Goal: Task Accomplishment & Management: Use online tool/utility

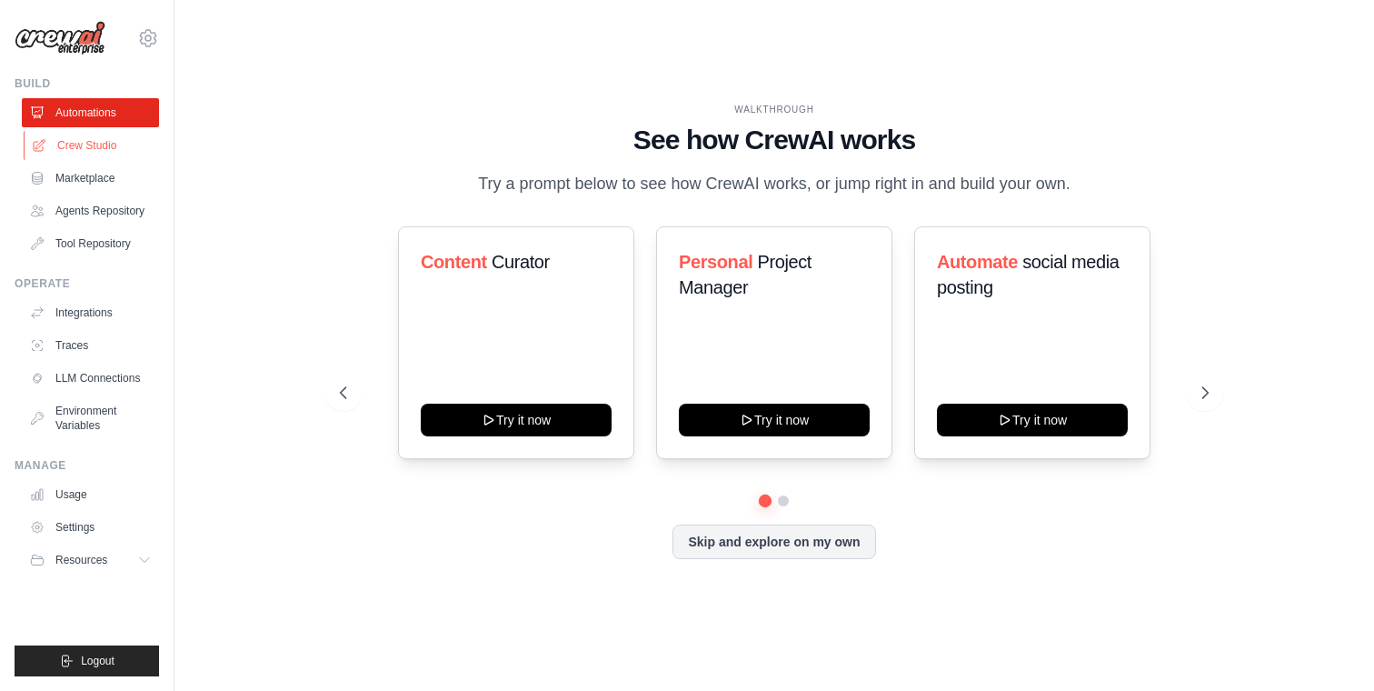
click at [70, 145] on link "Crew Studio" at bounding box center [92, 145] width 137 height 29
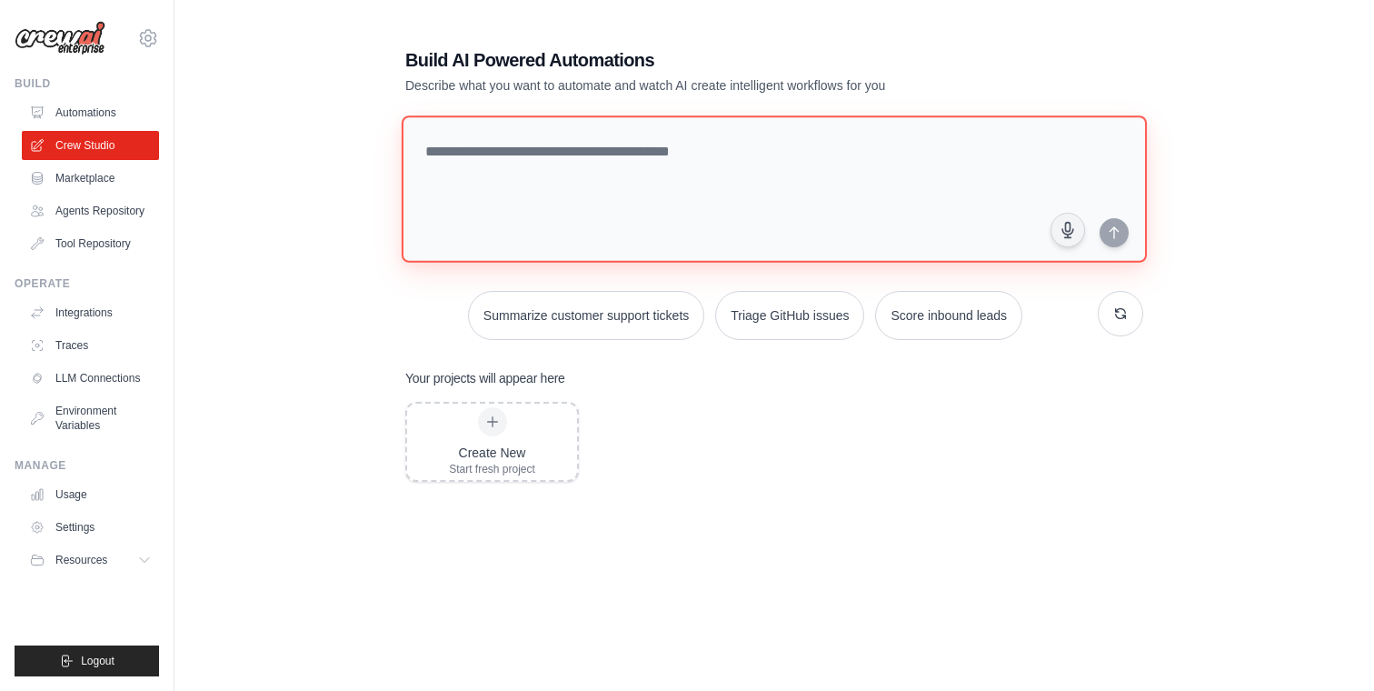
click at [559, 158] on textarea at bounding box center [774, 188] width 745 height 147
paste textarea "**********"
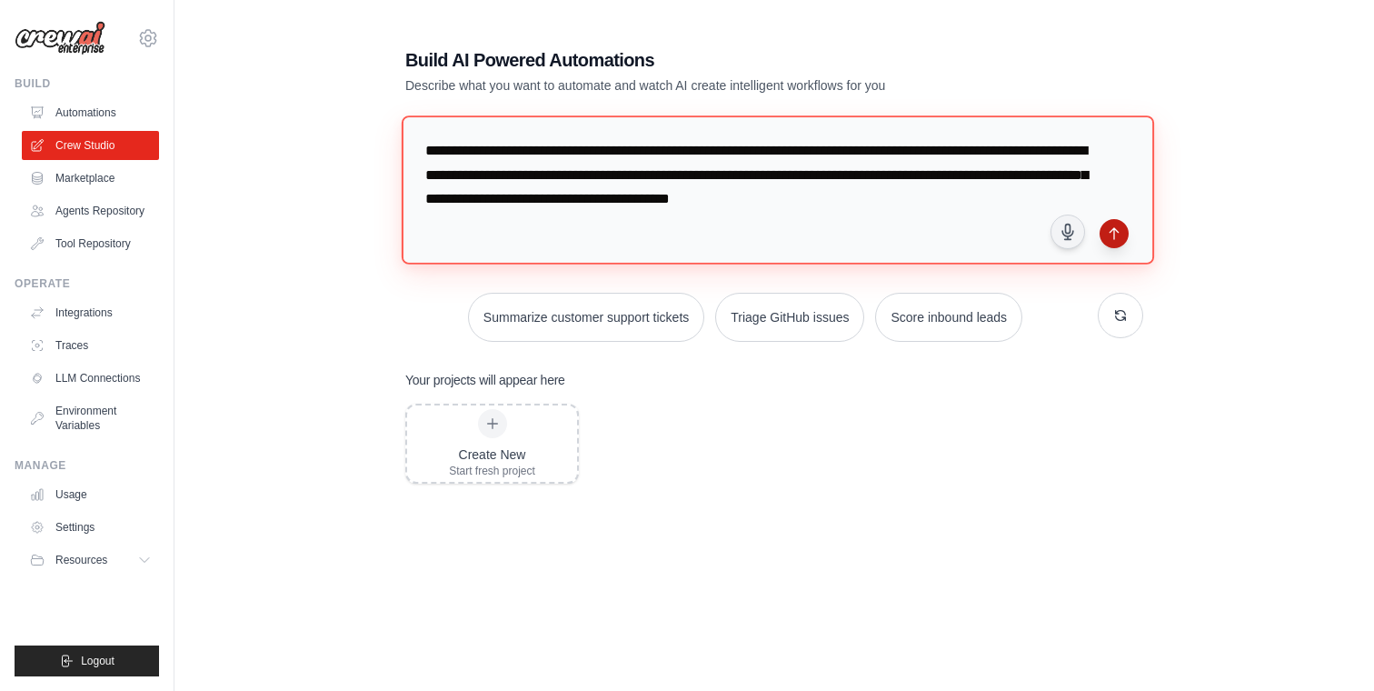
type textarea "**********"
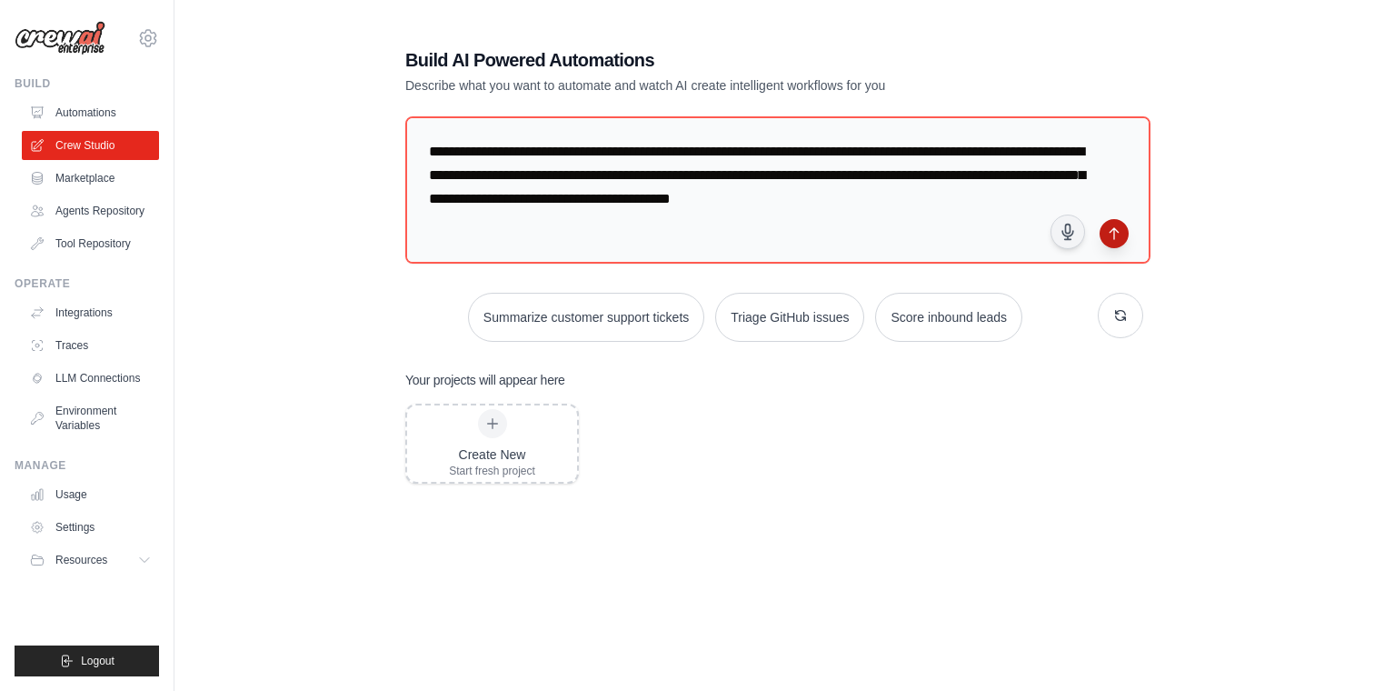
click at [1116, 239] on button "submit" at bounding box center [1114, 233] width 29 height 29
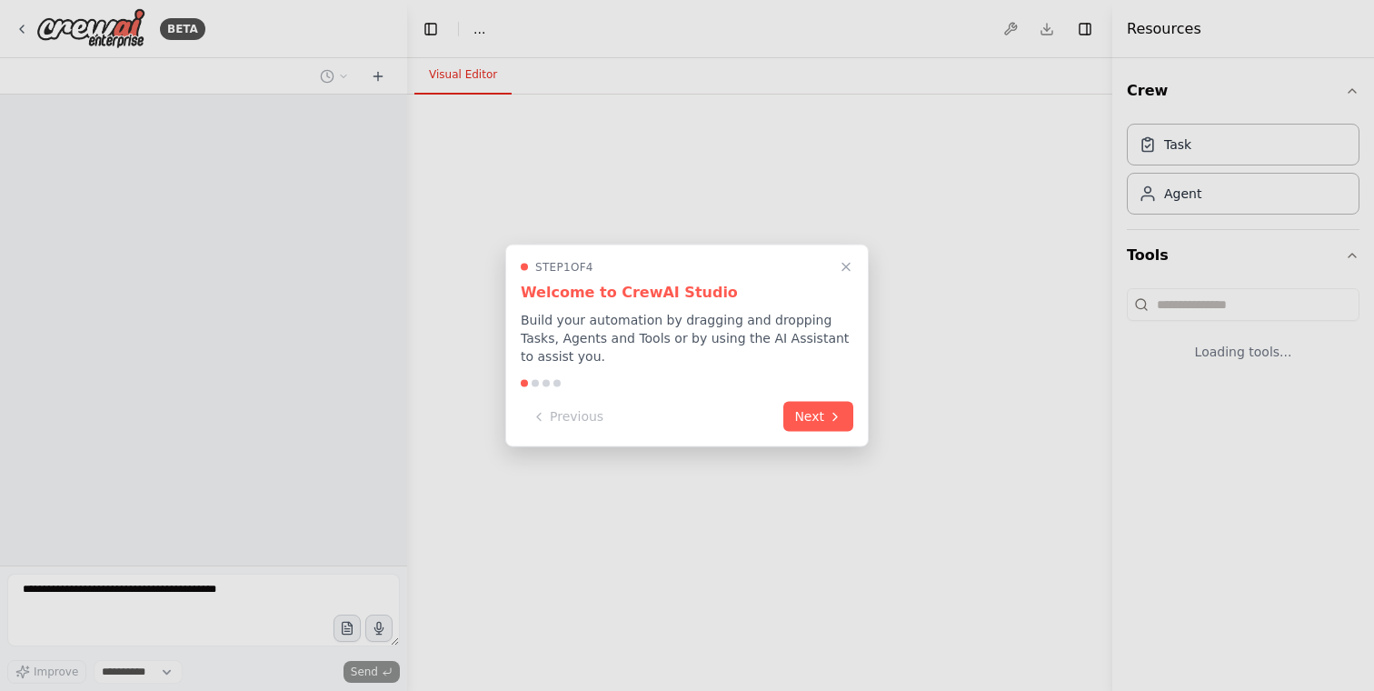
select select "****"
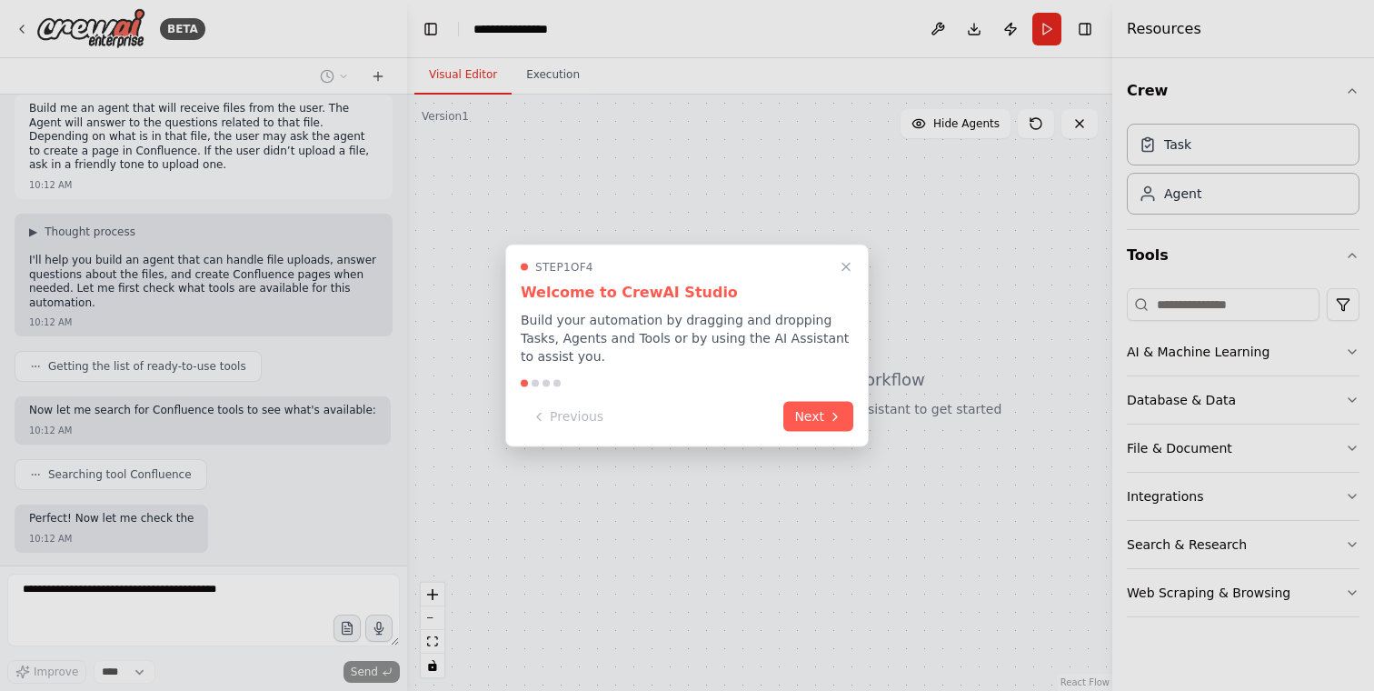
scroll to position [107, 0]
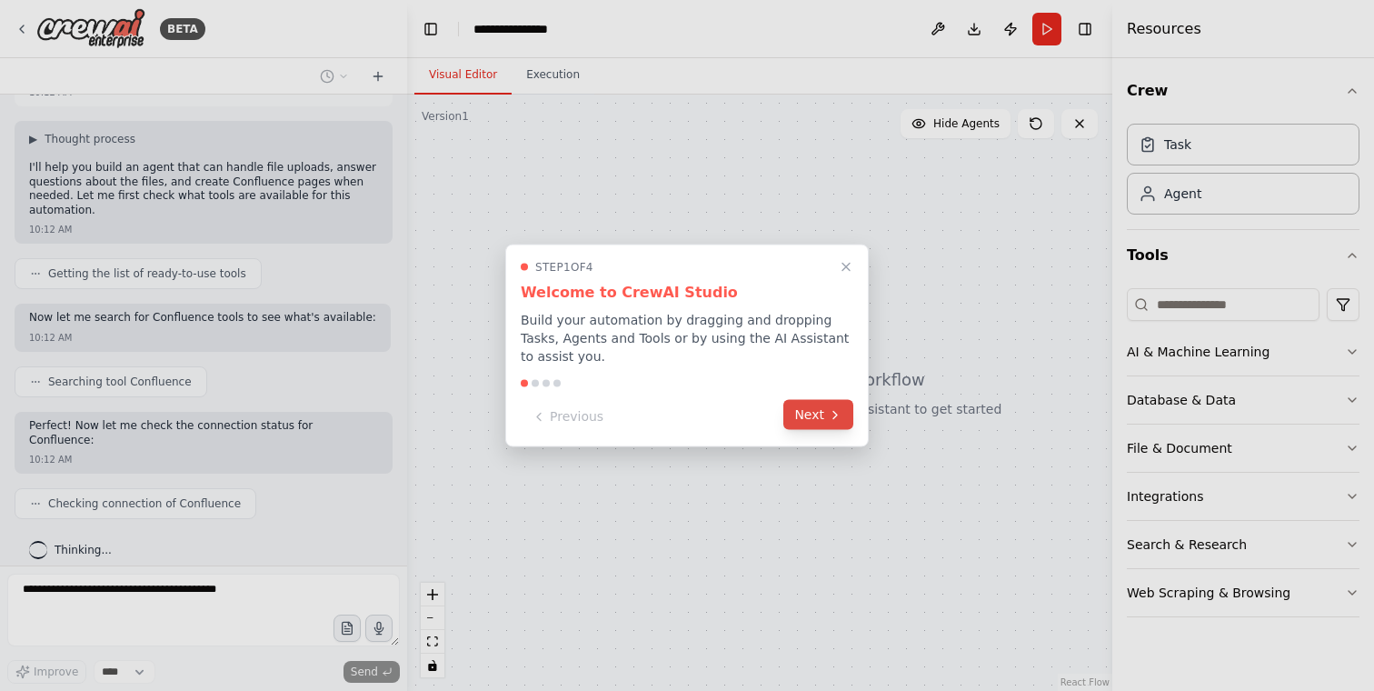
click at [819, 423] on button "Next" at bounding box center [819, 415] width 70 height 30
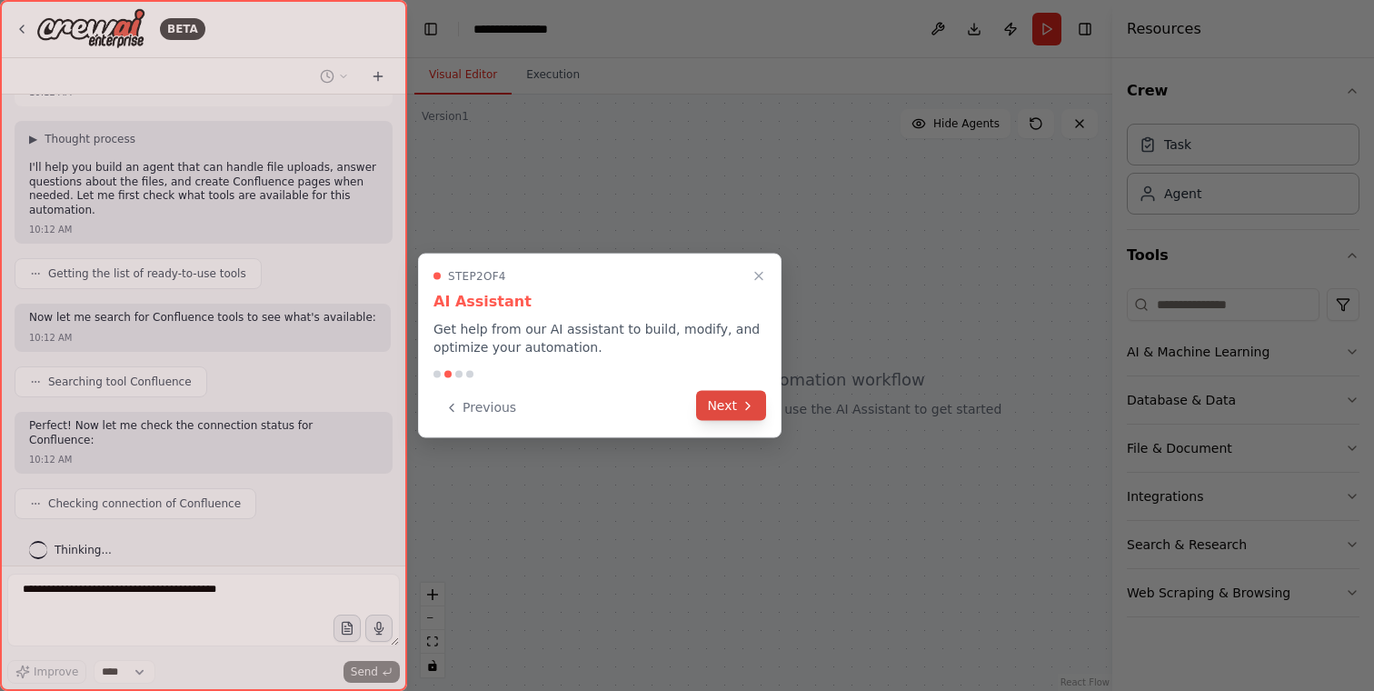
click at [728, 406] on button "Next" at bounding box center [731, 406] width 70 height 30
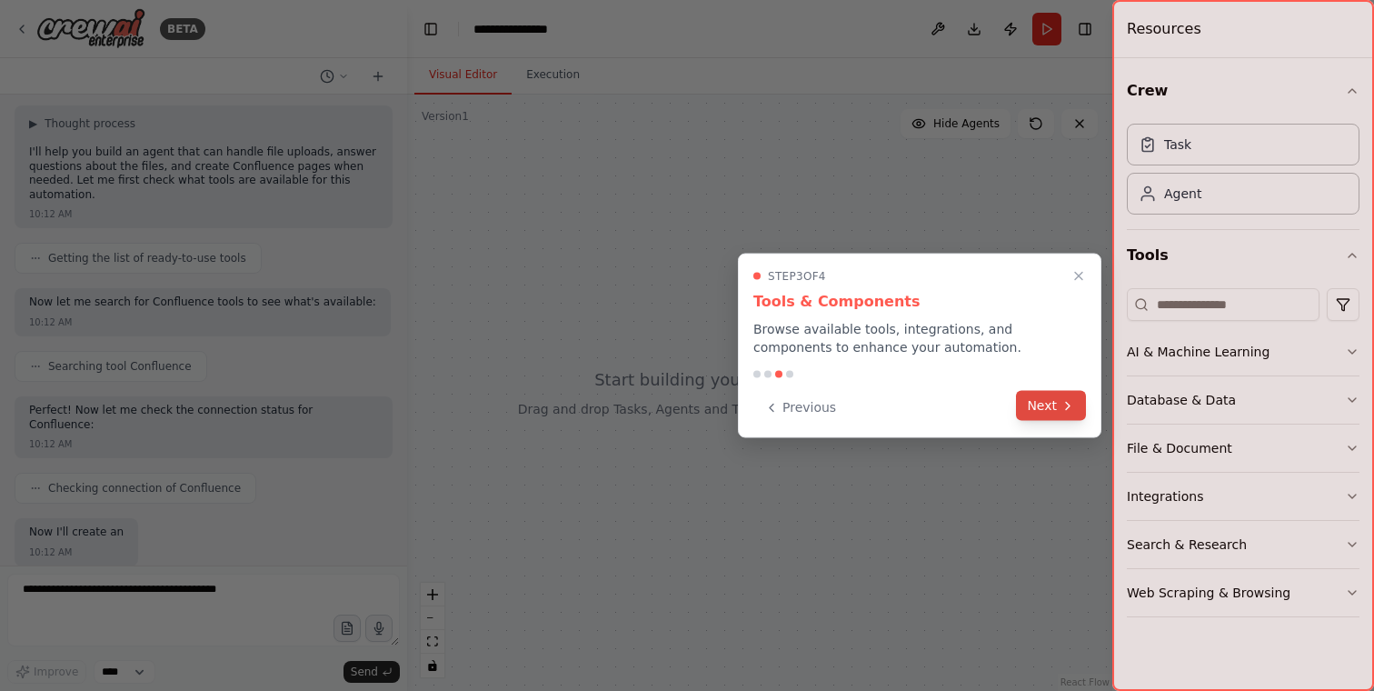
click at [1052, 407] on button "Next" at bounding box center [1051, 406] width 70 height 30
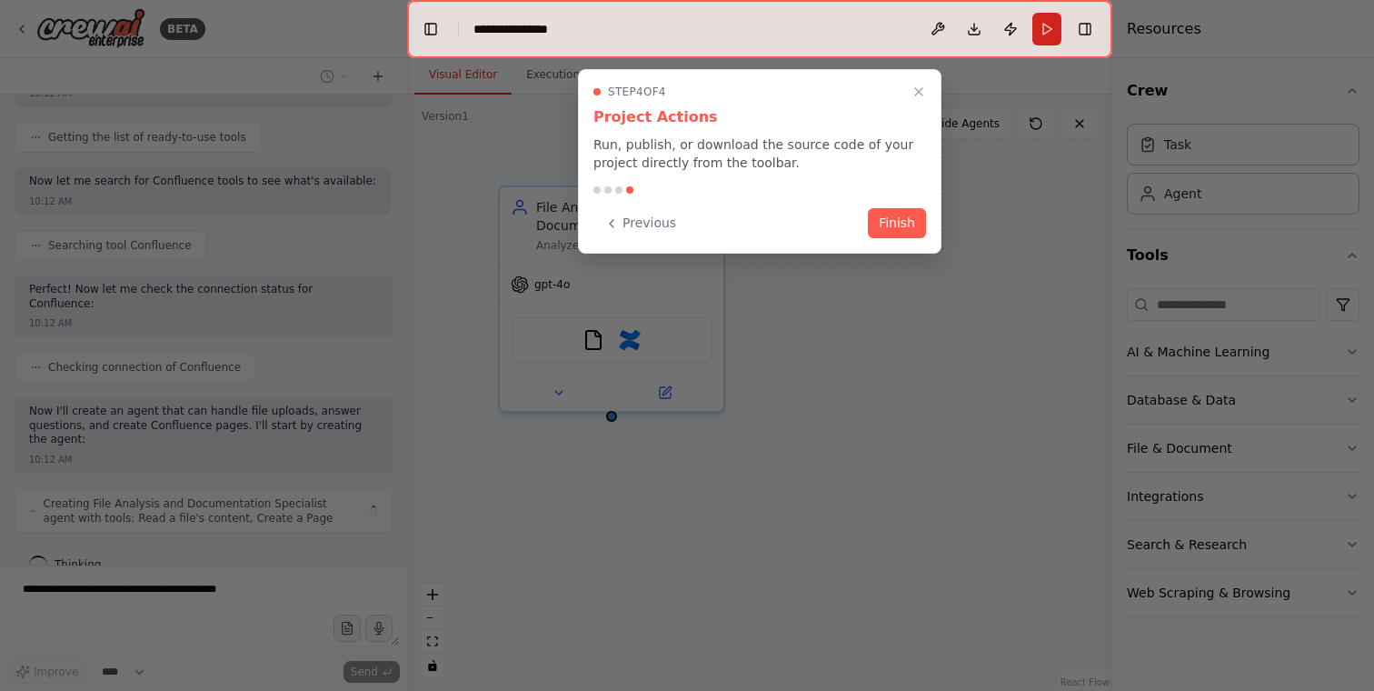
scroll to position [258, 0]
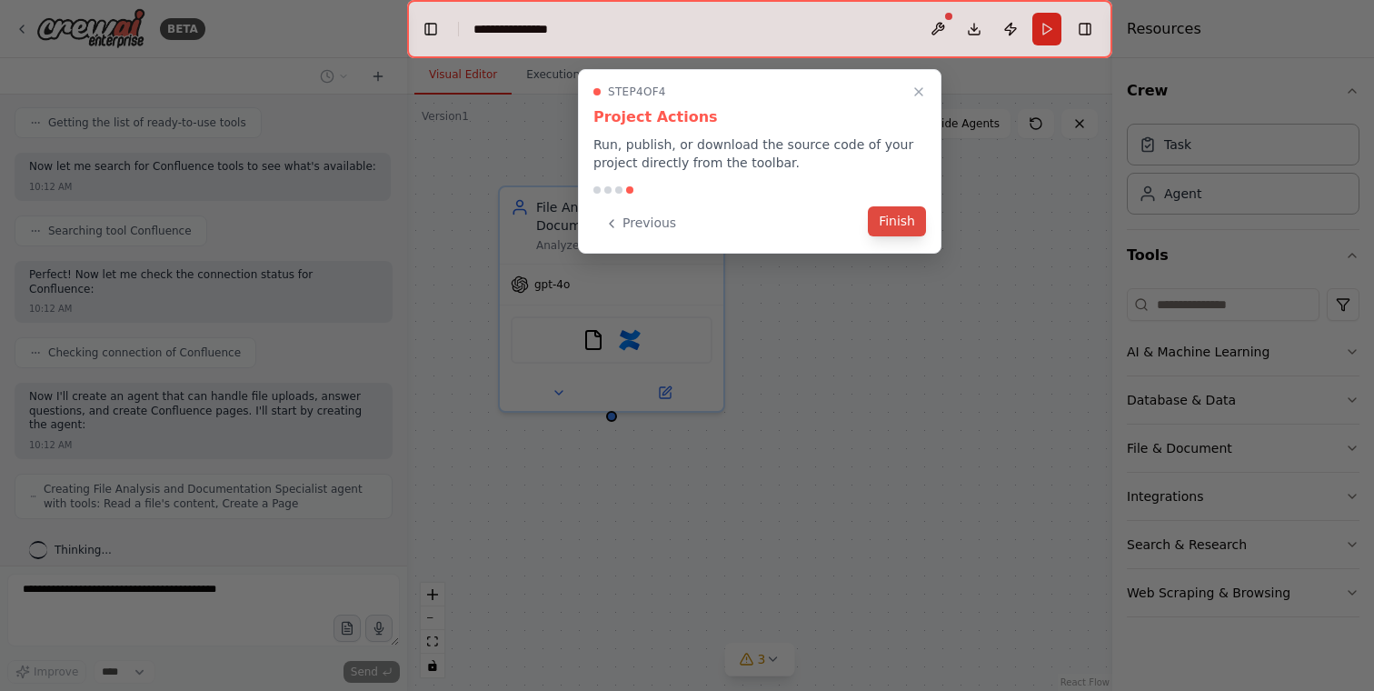
click at [885, 218] on button "Finish" at bounding box center [897, 221] width 58 height 30
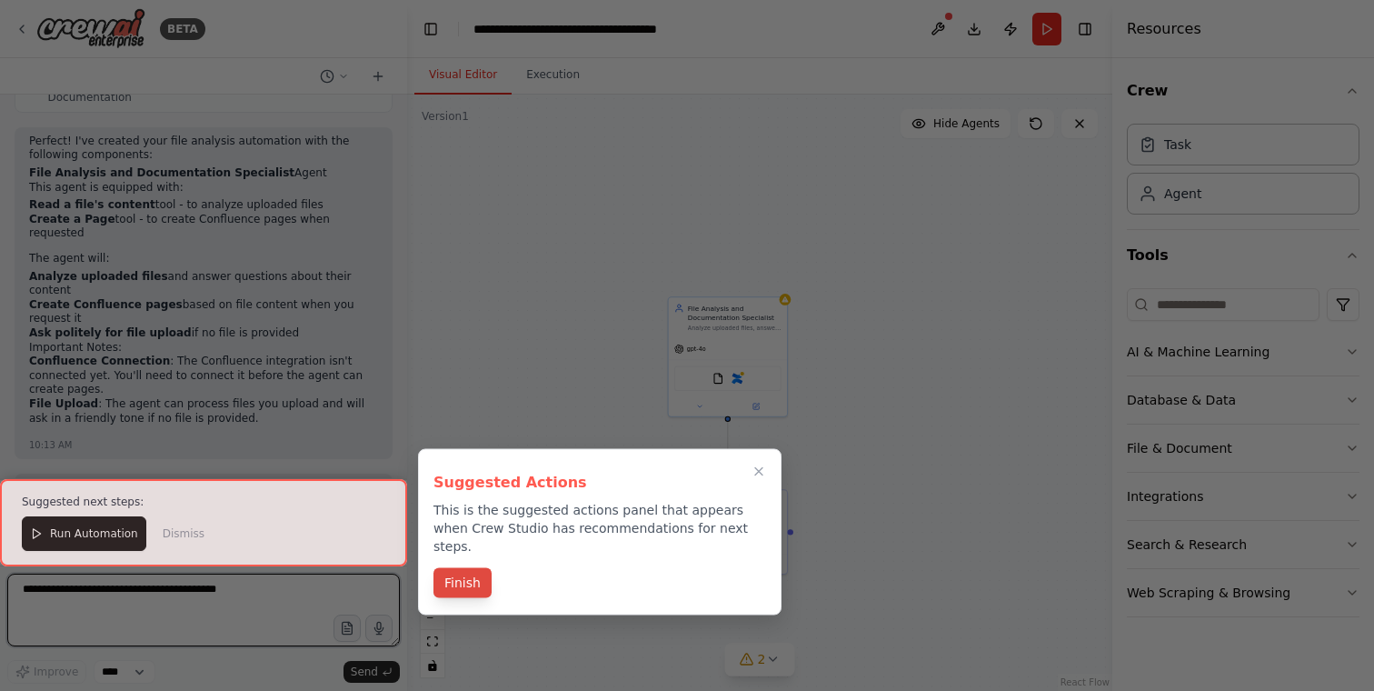
scroll to position [1044, 0]
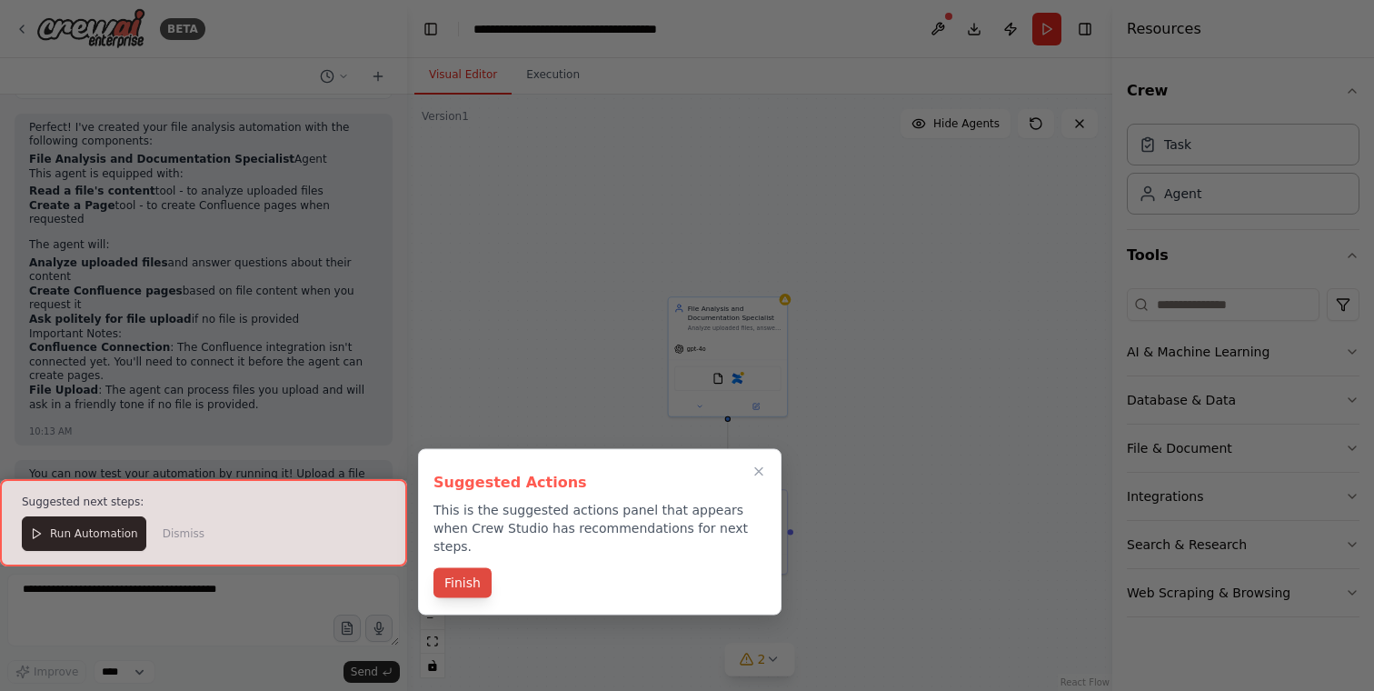
click at [453, 574] on button "Finish" at bounding box center [463, 583] width 58 height 30
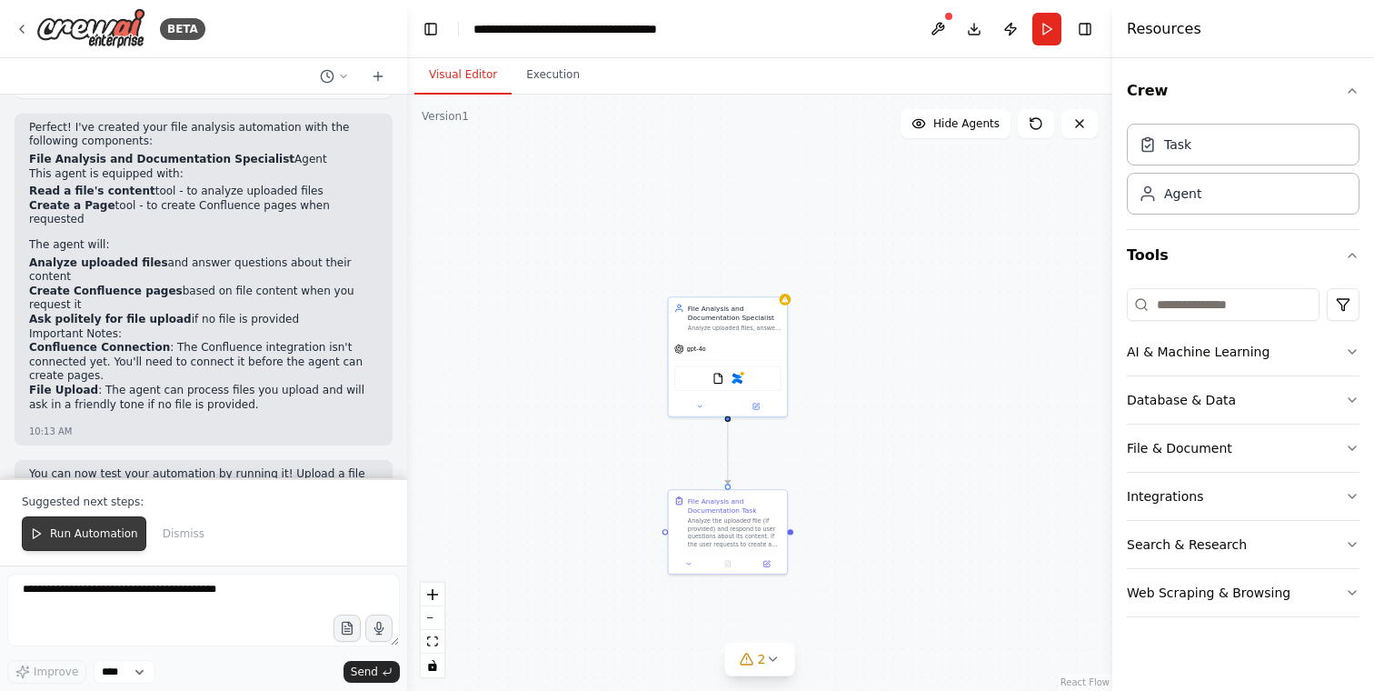
click at [72, 536] on span "Run Automation" at bounding box center [94, 533] width 88 height 15
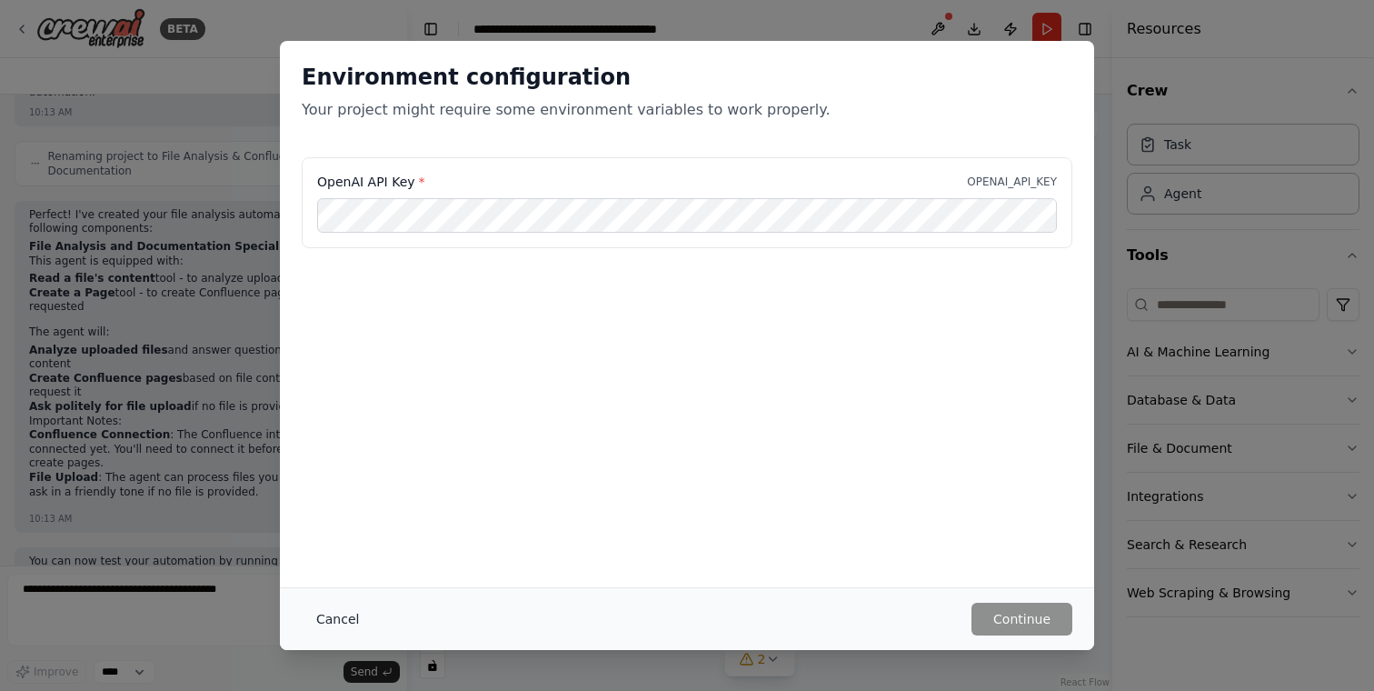
click at [339, 618] on button "Cancel" at bounding box center [338, 619] width 72 height 33
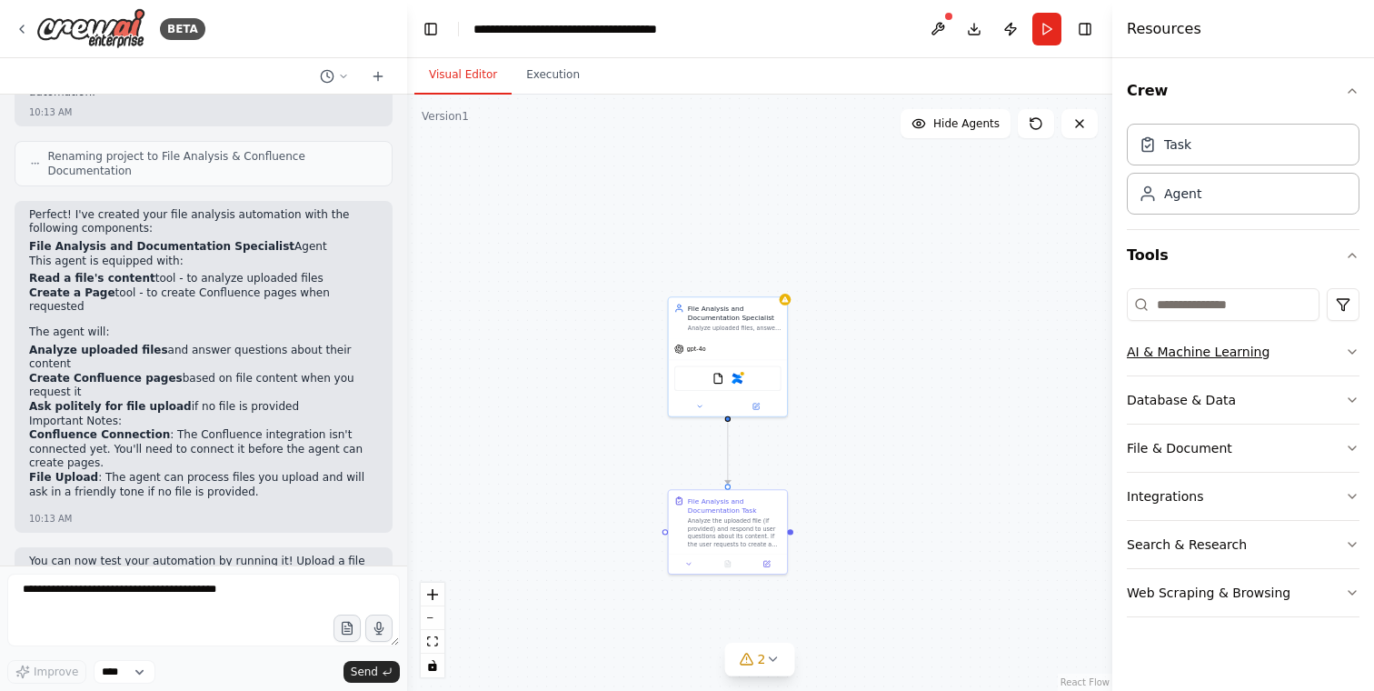
click at [1223, 356] on div "AI & Machine Learning" at bounding box center [1198, 352] width 143 height 18
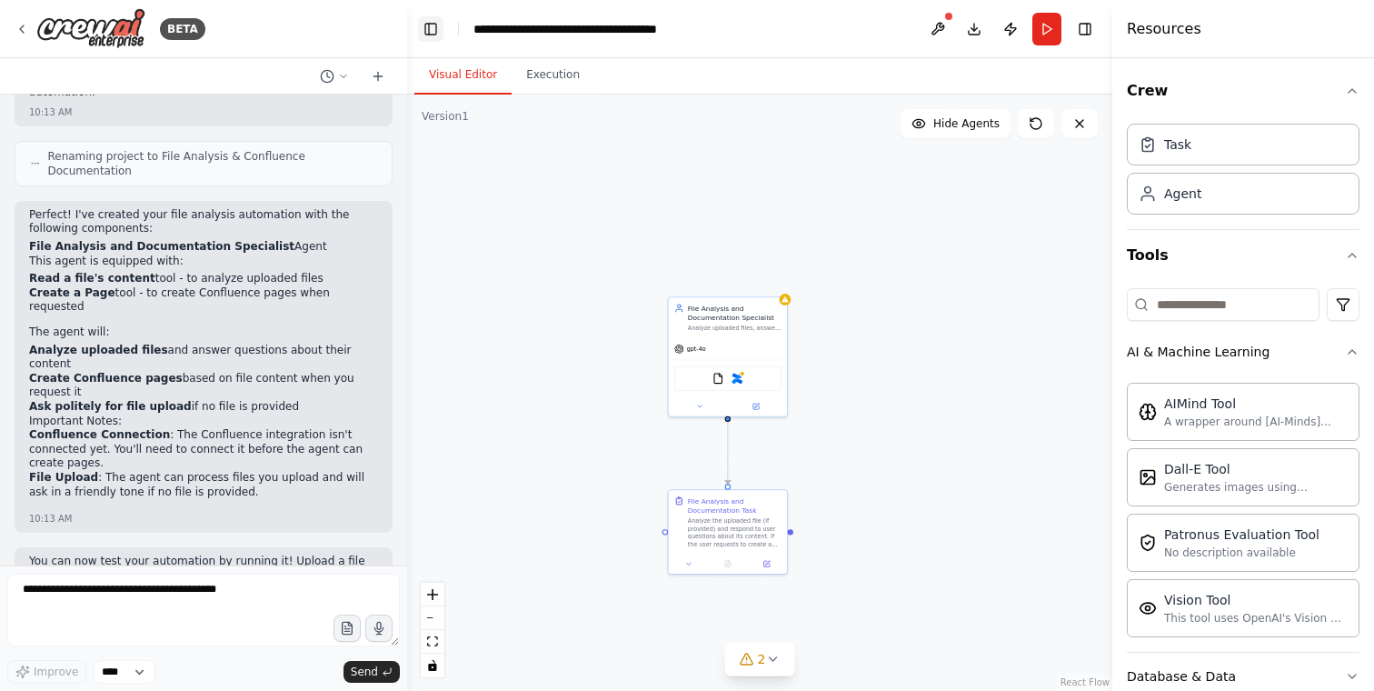
click at [433, 32] on button "Toggle Left Sidebar" at bounding box center [430, 28] width 25 height 25
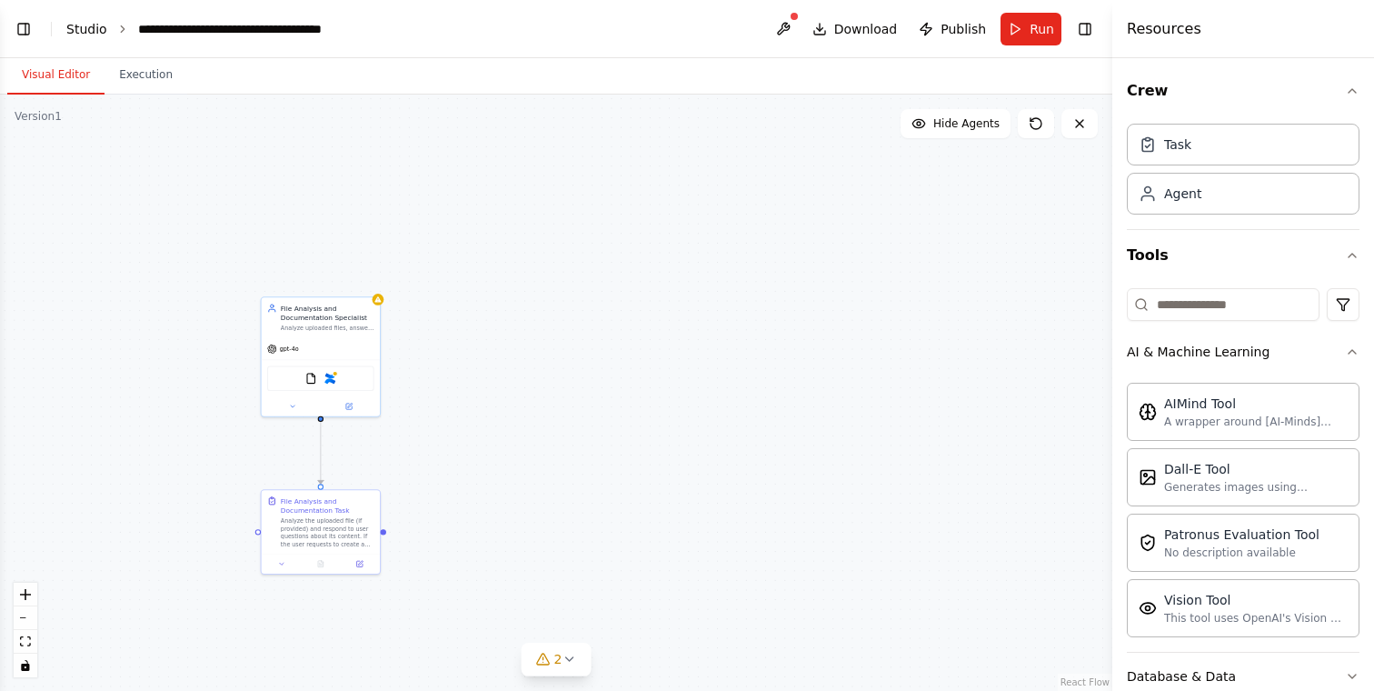
click at [95, 26] on link "Studio" at bounding box center [86, 29] width 41 height 15
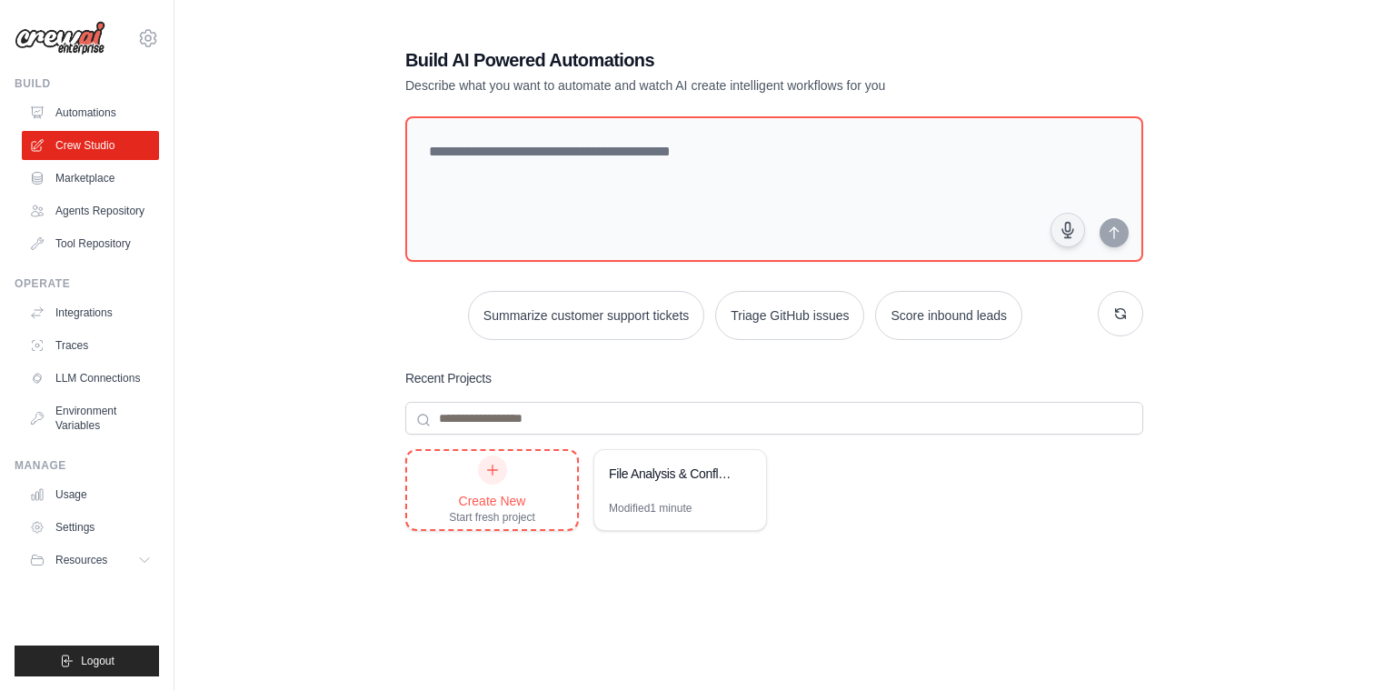
click at [493, 497] on div "Create New" at bounding box center [492, 501] width 86 height 18
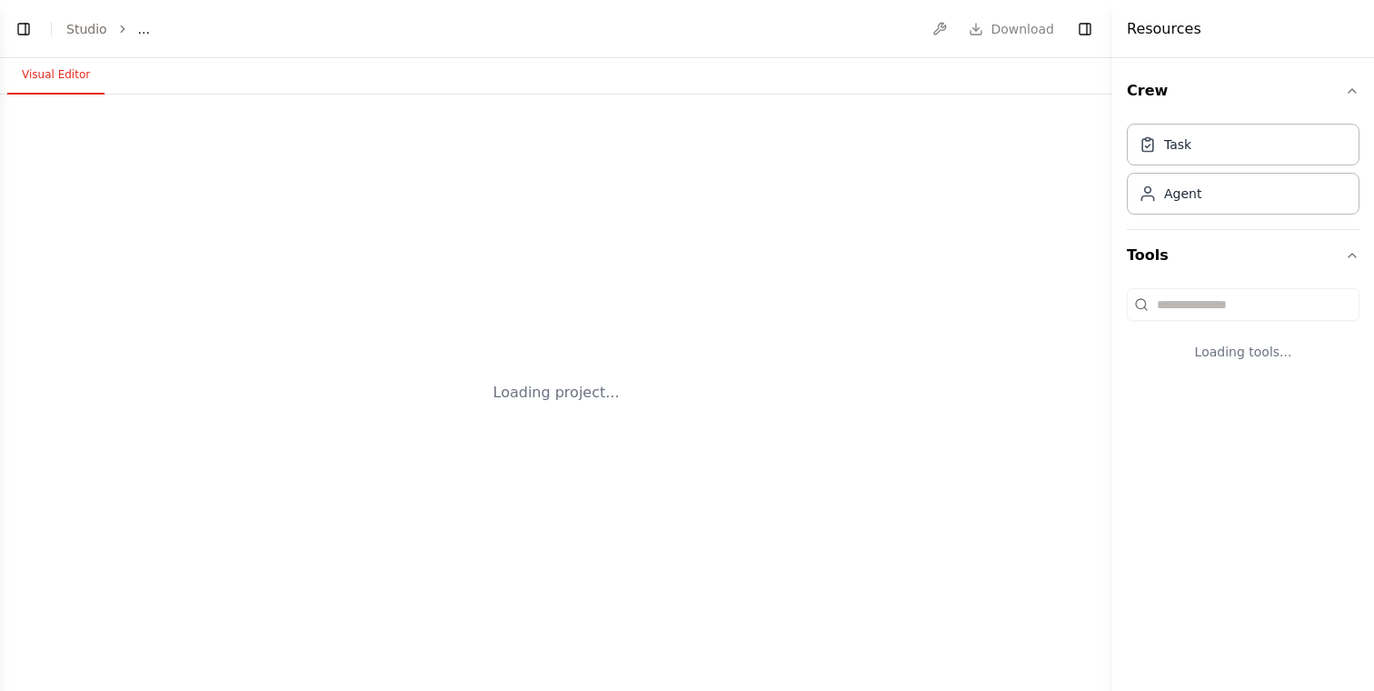
select select "****"
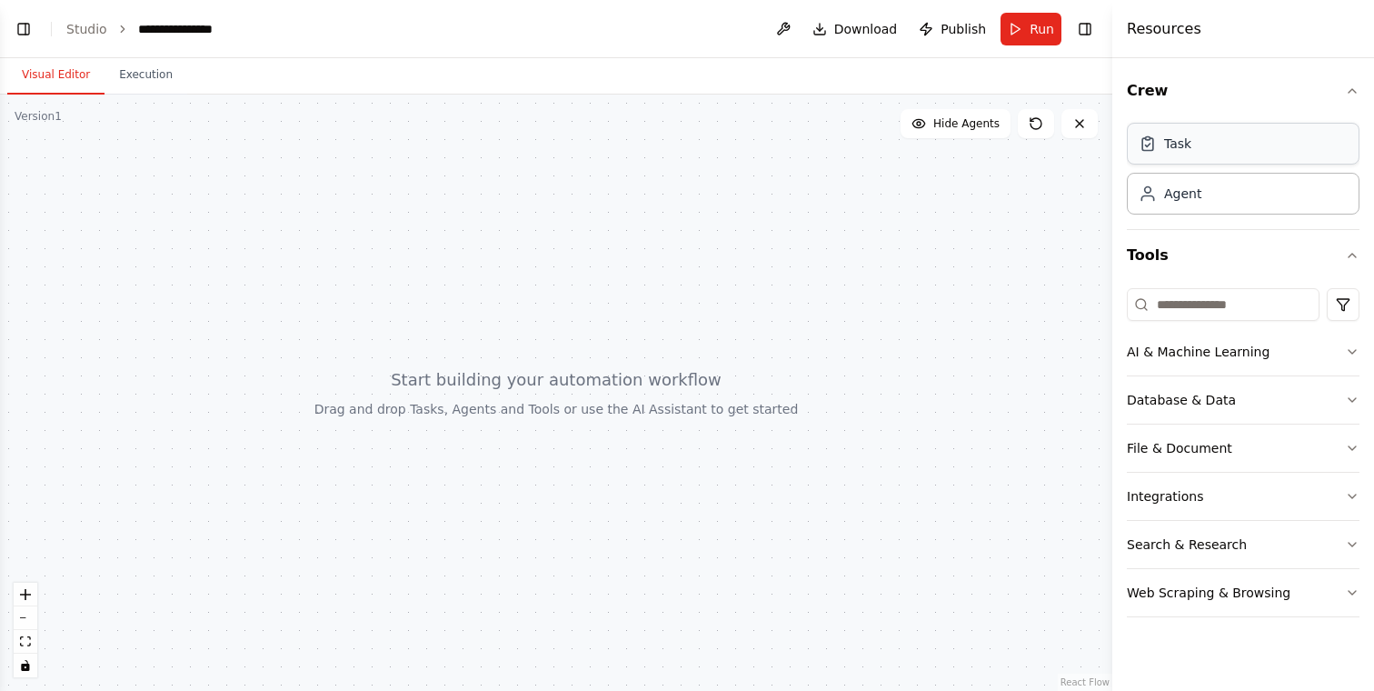
click at [1207, 145] on div "Task" at bounding box center [1243, 144] width 233 height 42
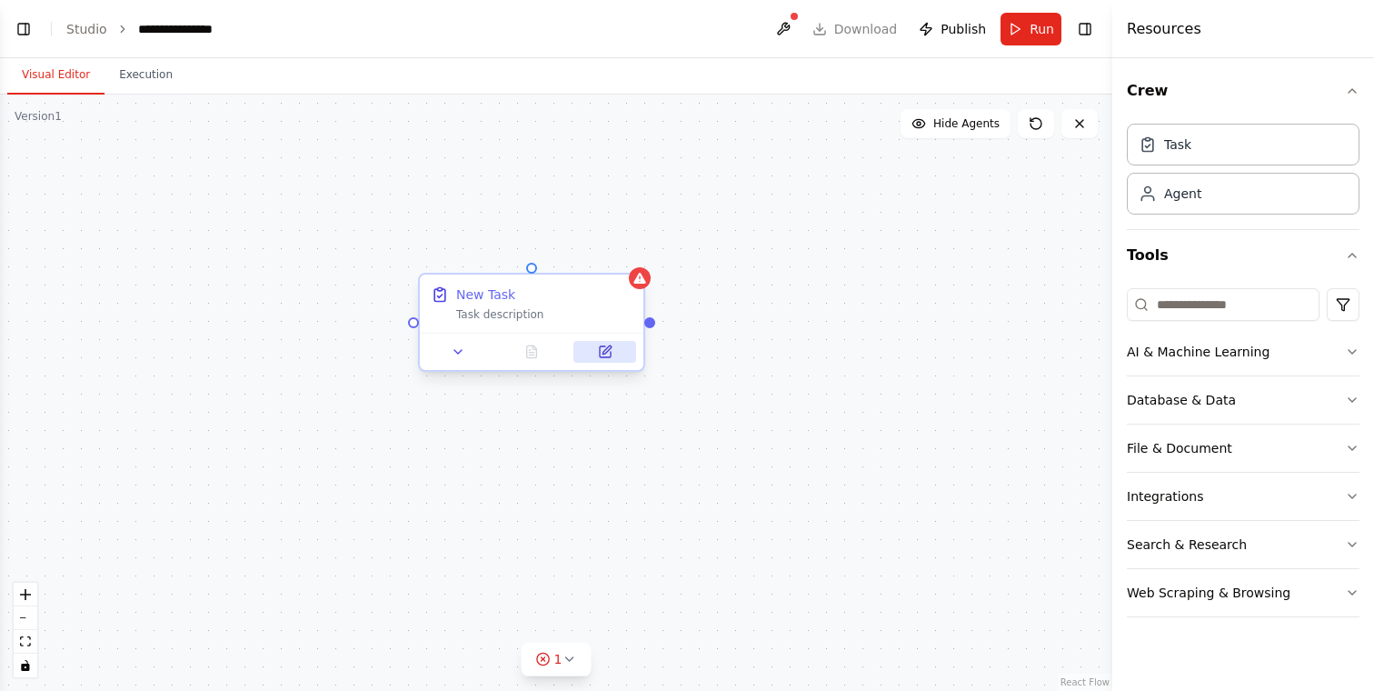
click at [609, 359] on button at bounding box center [605, 352] width 63 height 22
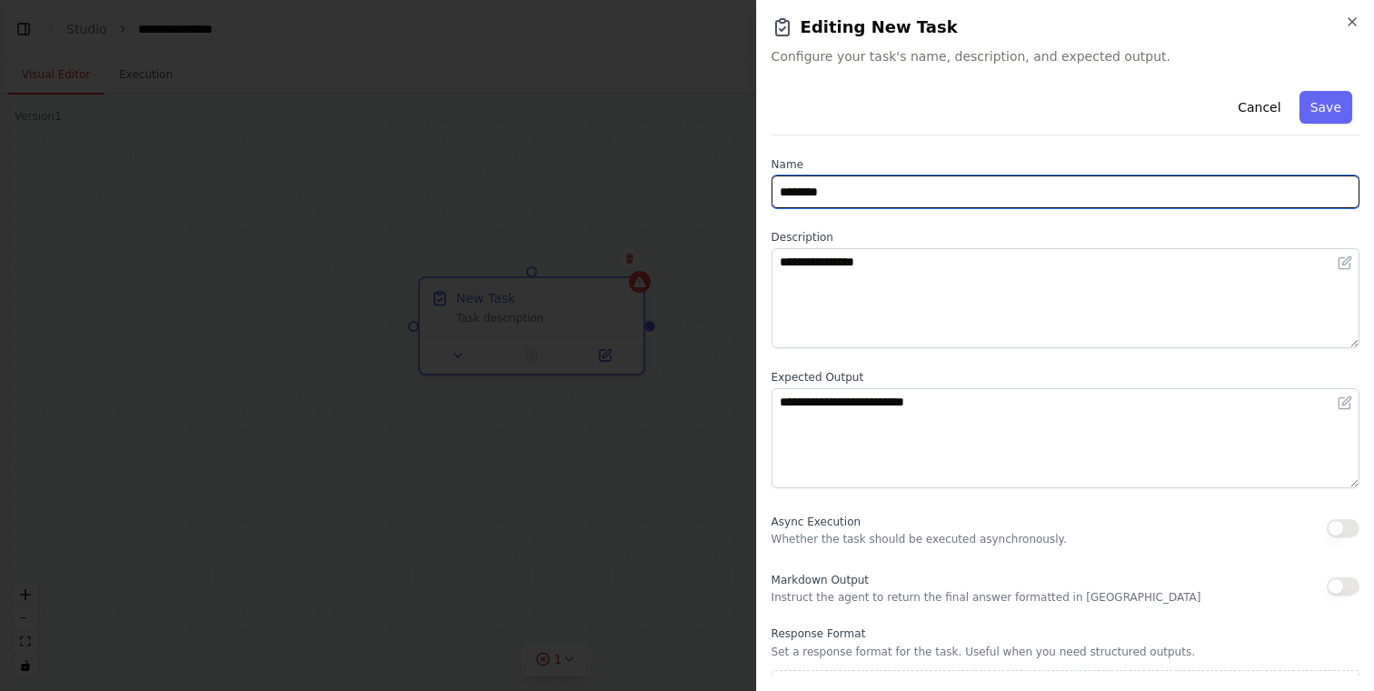
click at [864, 199] on input "********" at bounding box center [1066, 191] width 588 height 33
type input "*"
type input "**********"
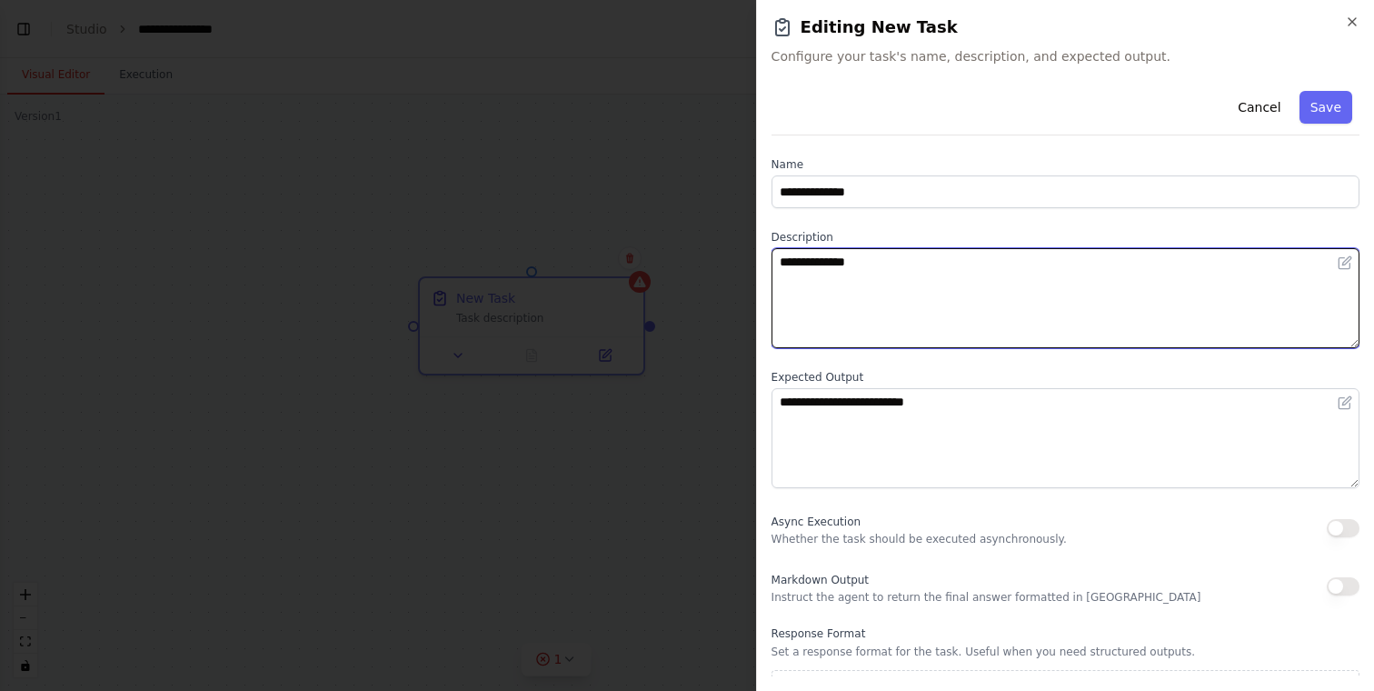
type textarea "**********"
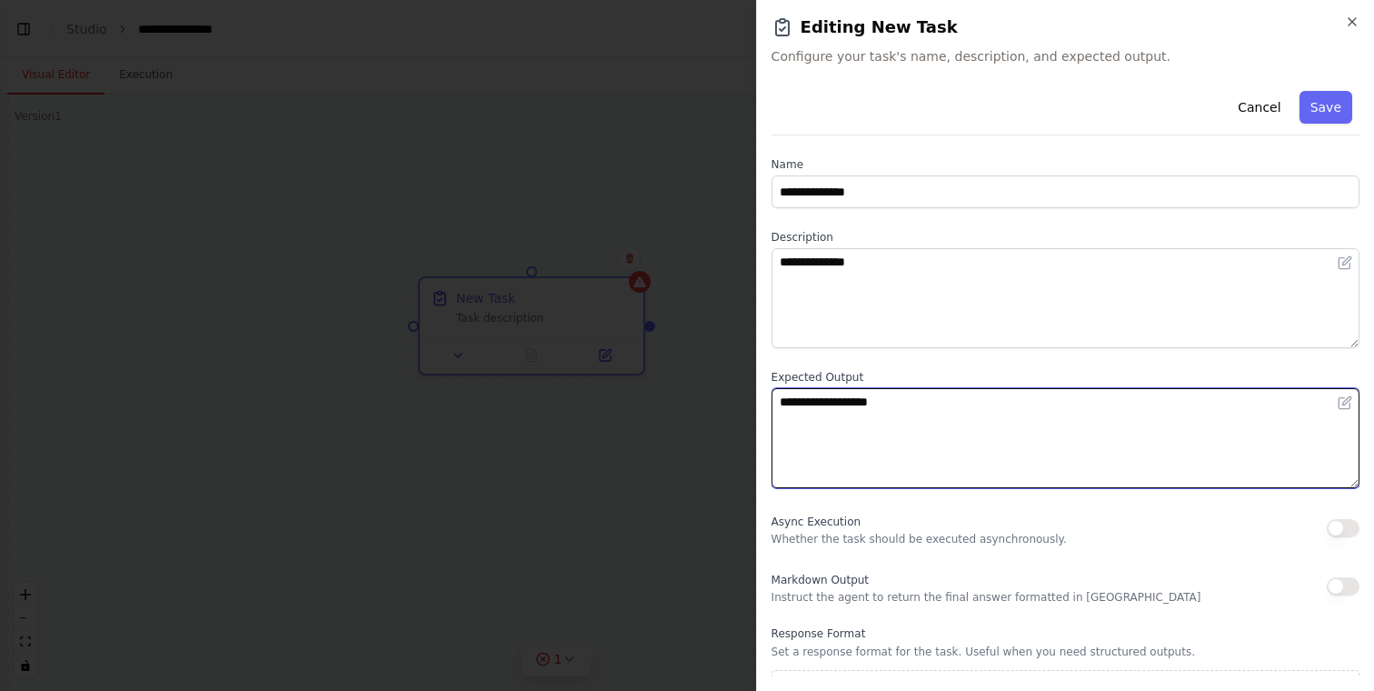
scroll to position [35, 0]
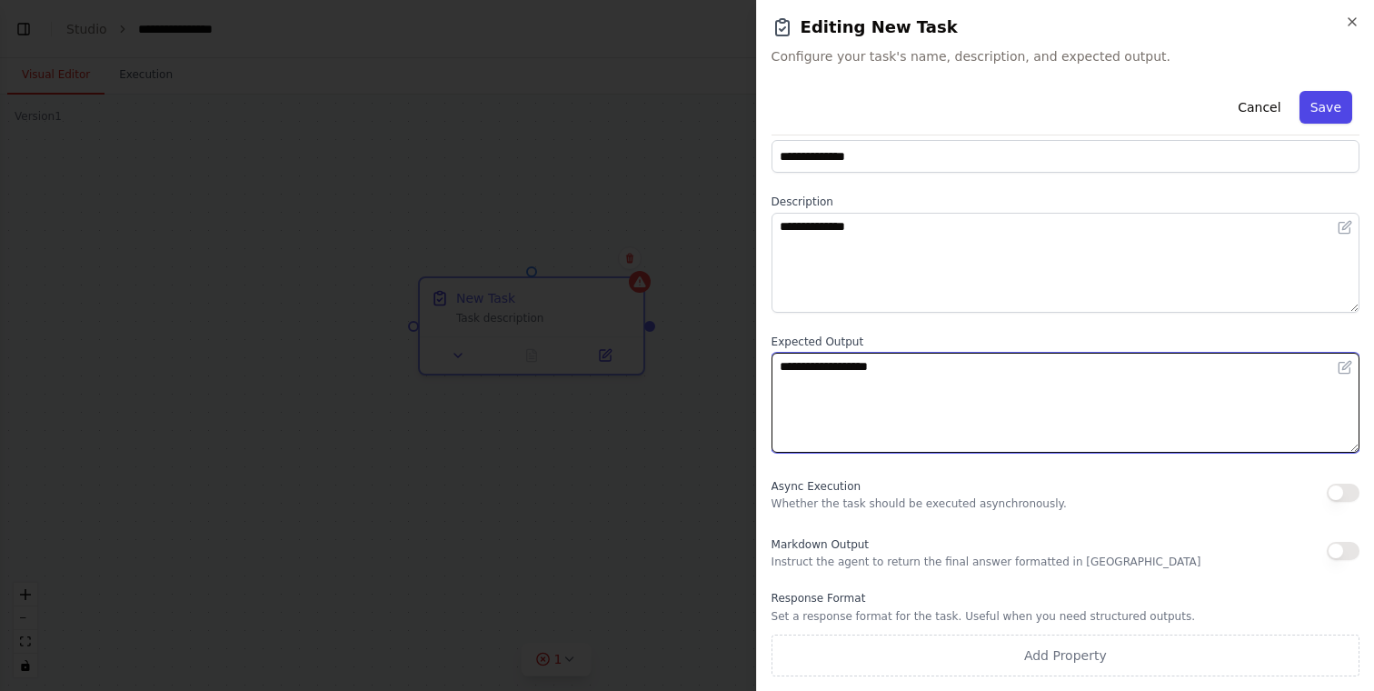
type textarea "**********"
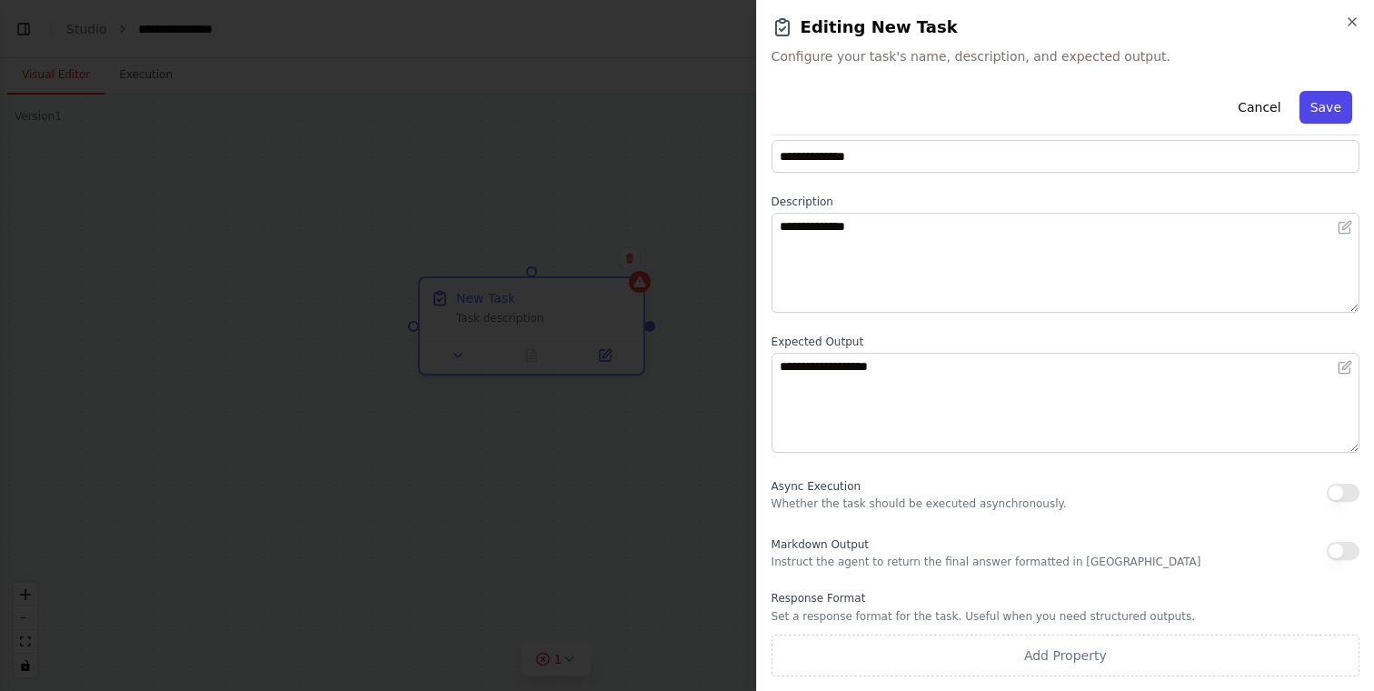
click at [1333, 97] on button "Save" at bounding box center [1326, 107] width 53 height 33
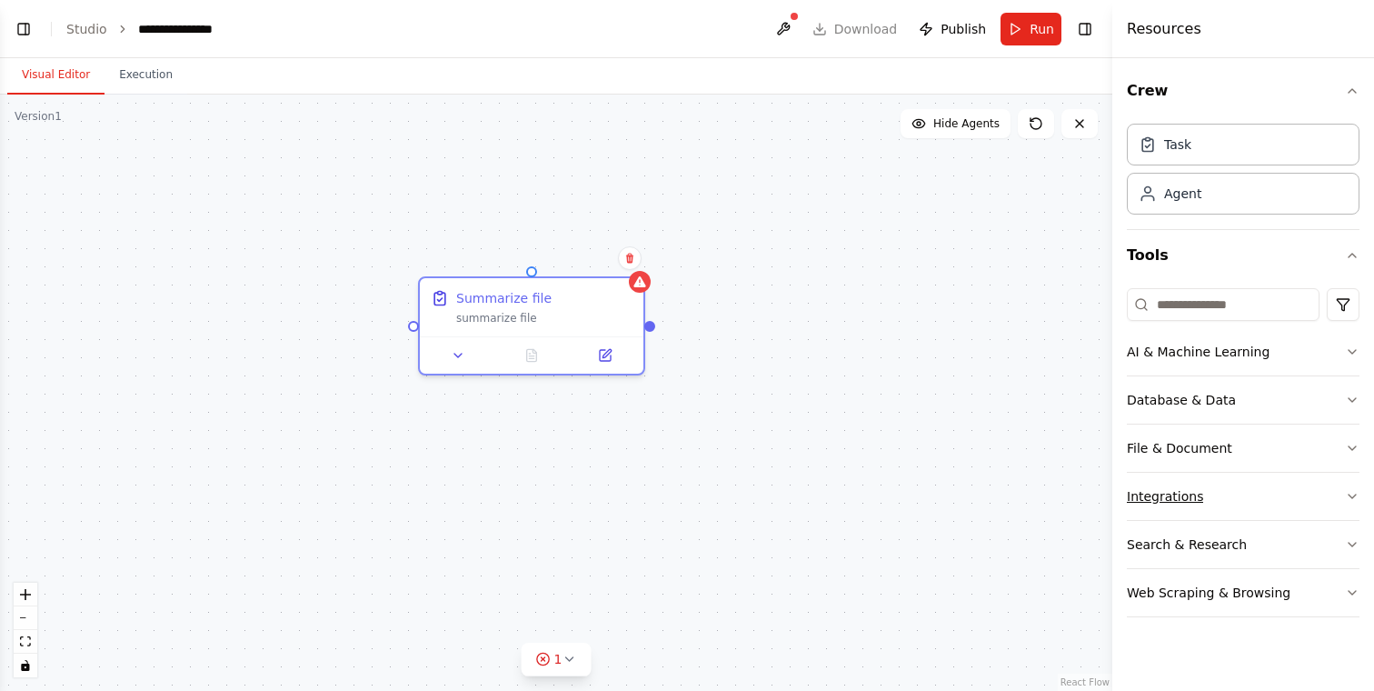
click at [1214, 501] on button "Integrations" at bounding box center [1243, 496] width 233 height 47
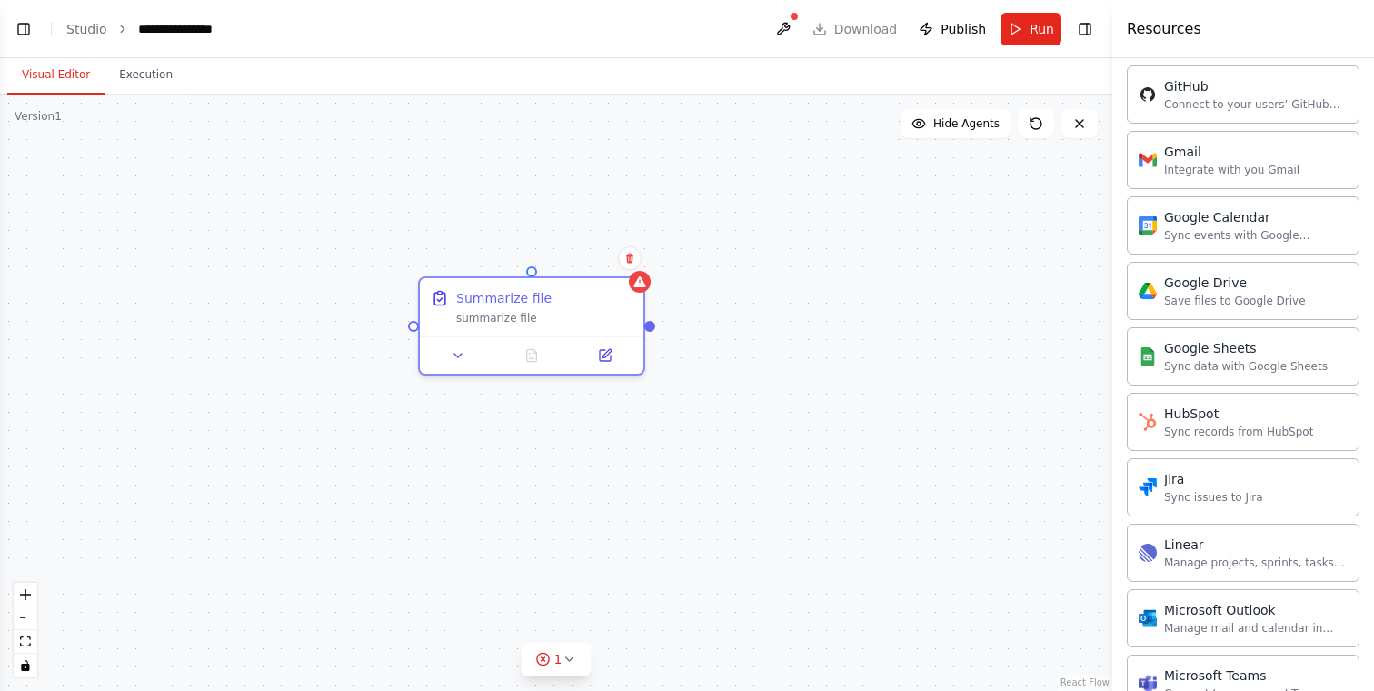
scroll to position [723, 0]
click at [1239, 434] on div "Sync records from HubSpot" at bounding box center [1238, 432] width 149 height 15
click at [711, 412] on div "Summarize file summarize file" at bounding box center [556, 393] width 1113 height 596
click at [575, 323] on div "Summarize file summarize file" at bounding box center [532, 304] width 224 height 58
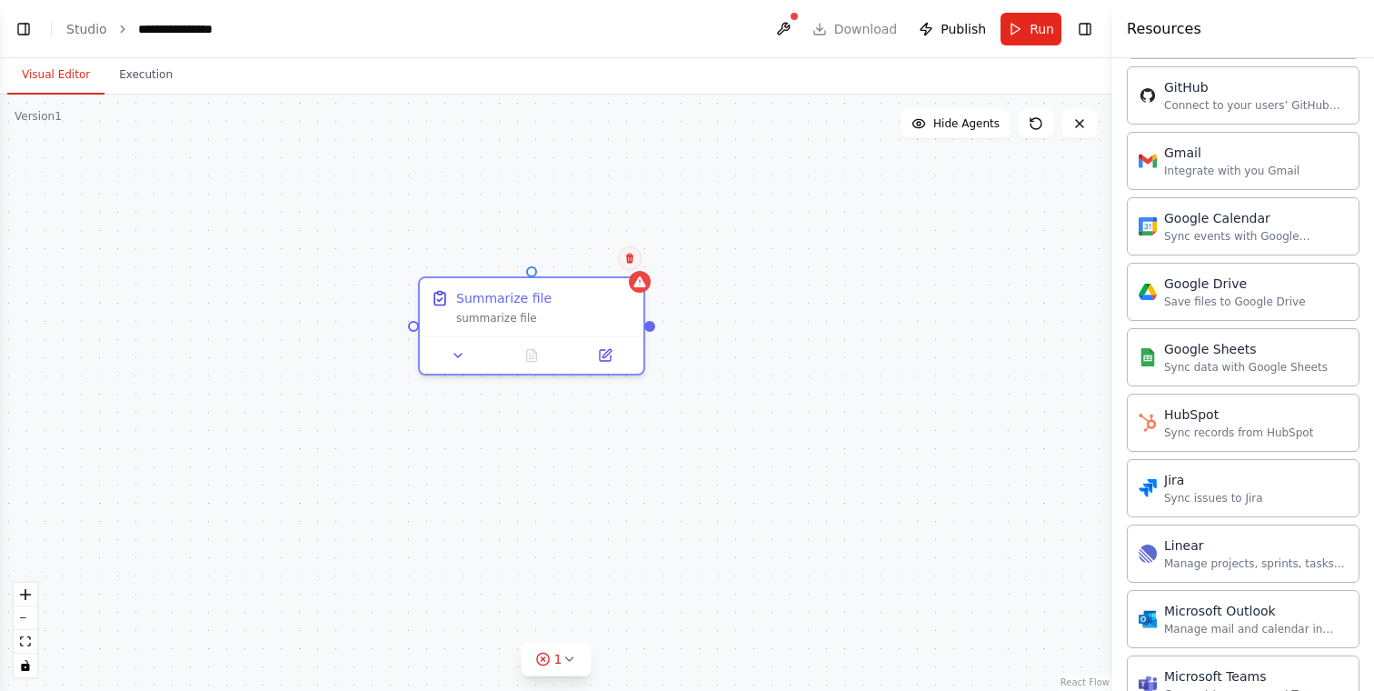
click at [628, 262] on icon at bounding box center [629, 259] width 7 height 10
click at [574, 256] on button "Confirm" at bounding box center [578, 258] width 65 height 22
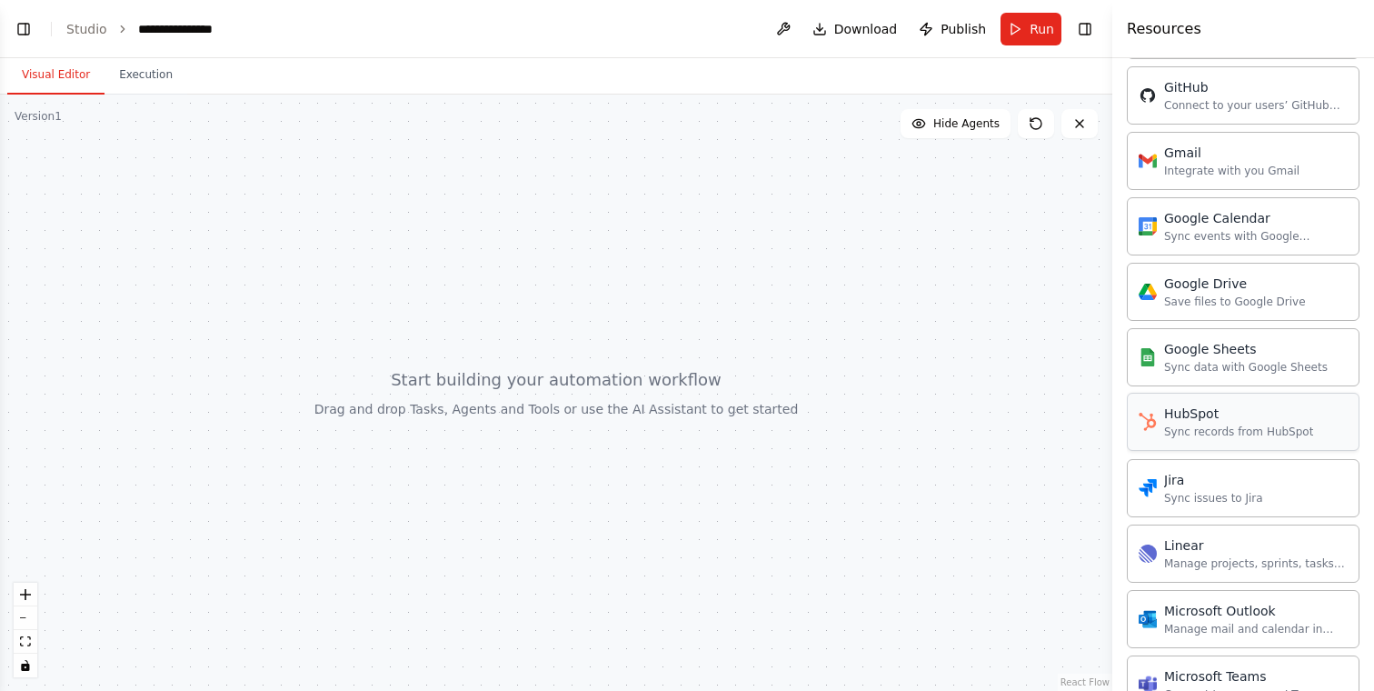
click at [1221, 427] on div "Sync records from HubSpot" at bounding box center [1238, 432] width 149 height 15
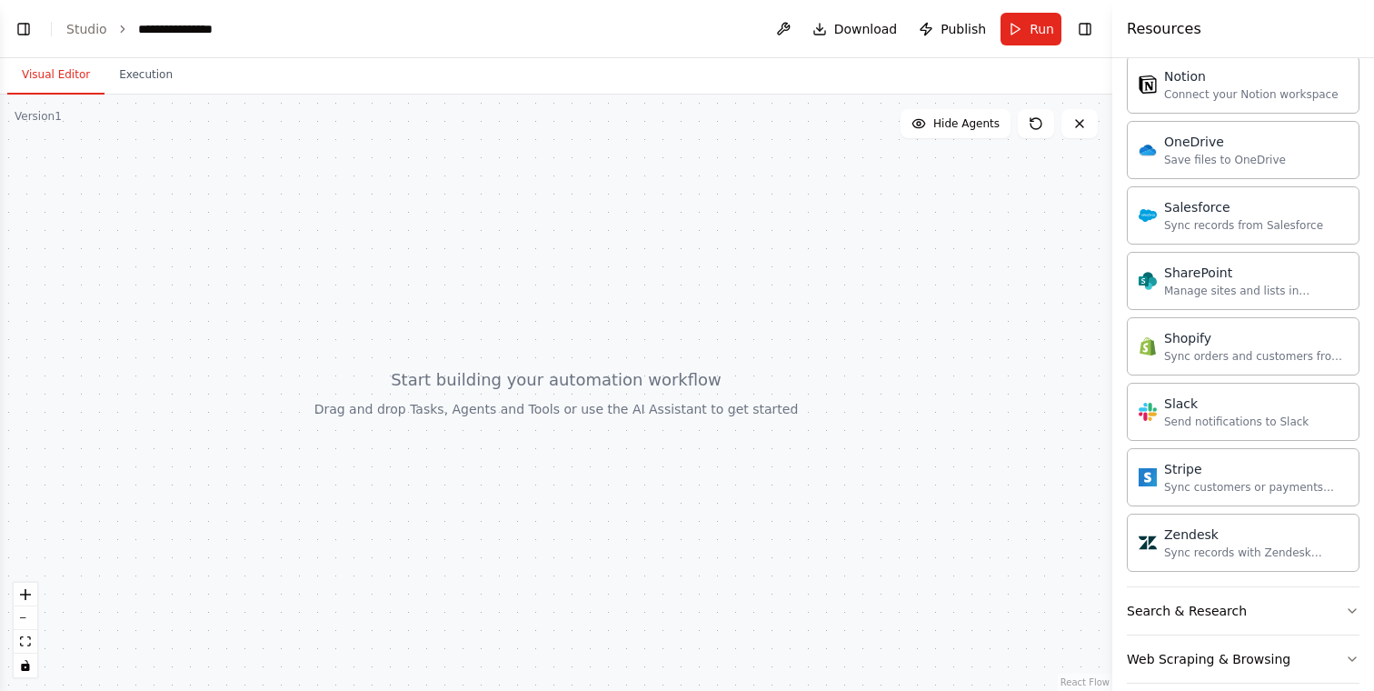
scroll to position [1410, 0]
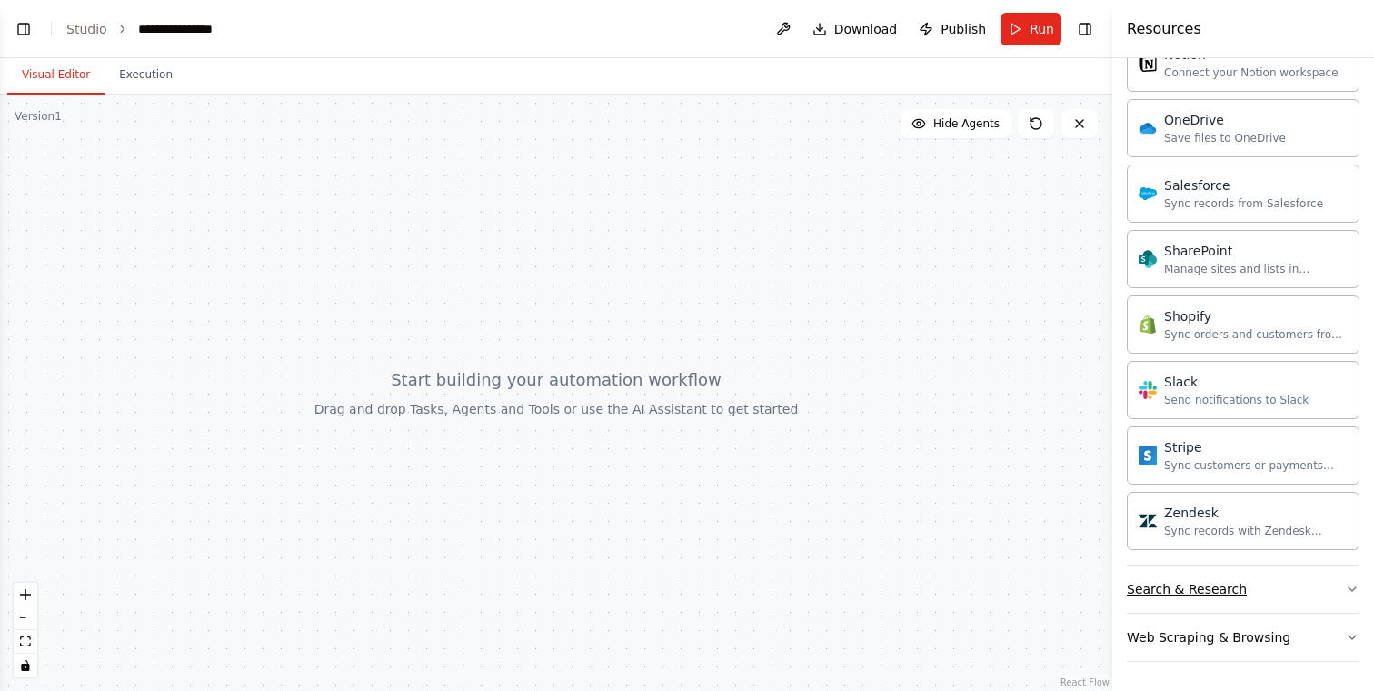
click at [1218, 590] on div "Search & Research" at bounding box center [1187, 589] width 120 height 18
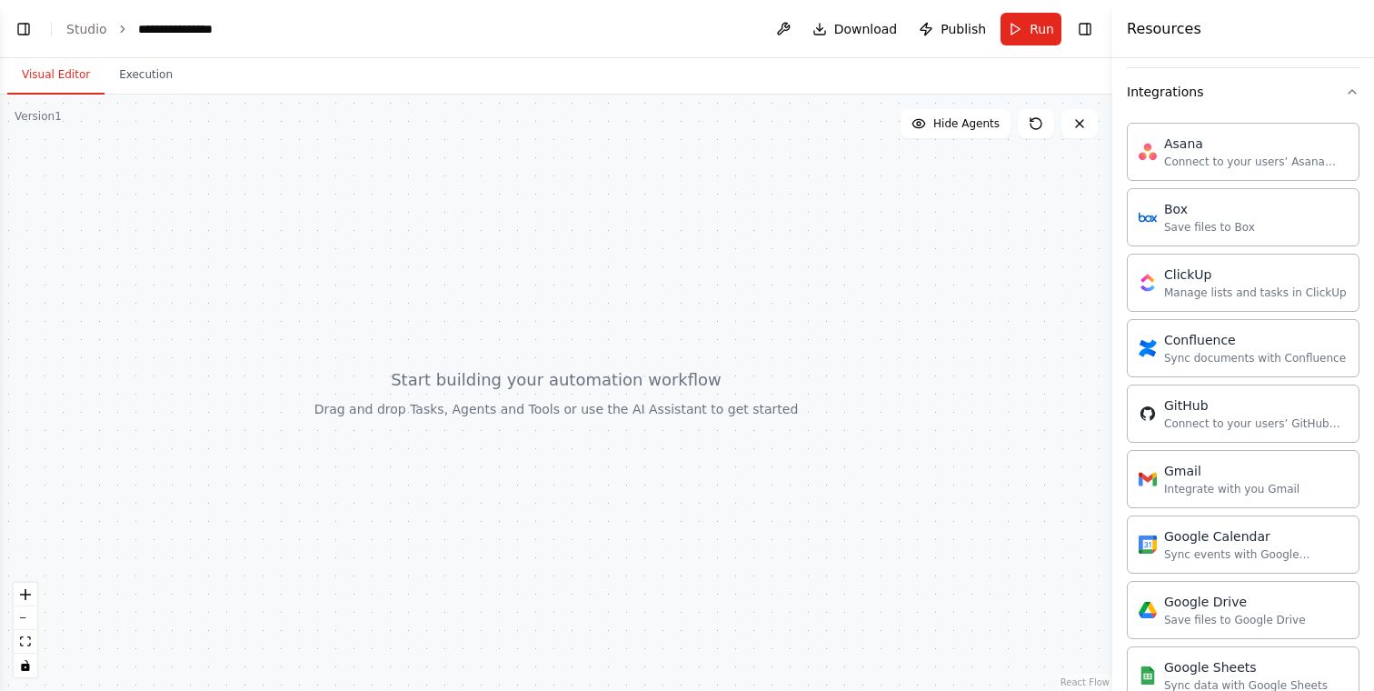
scroll to position [397, 0]
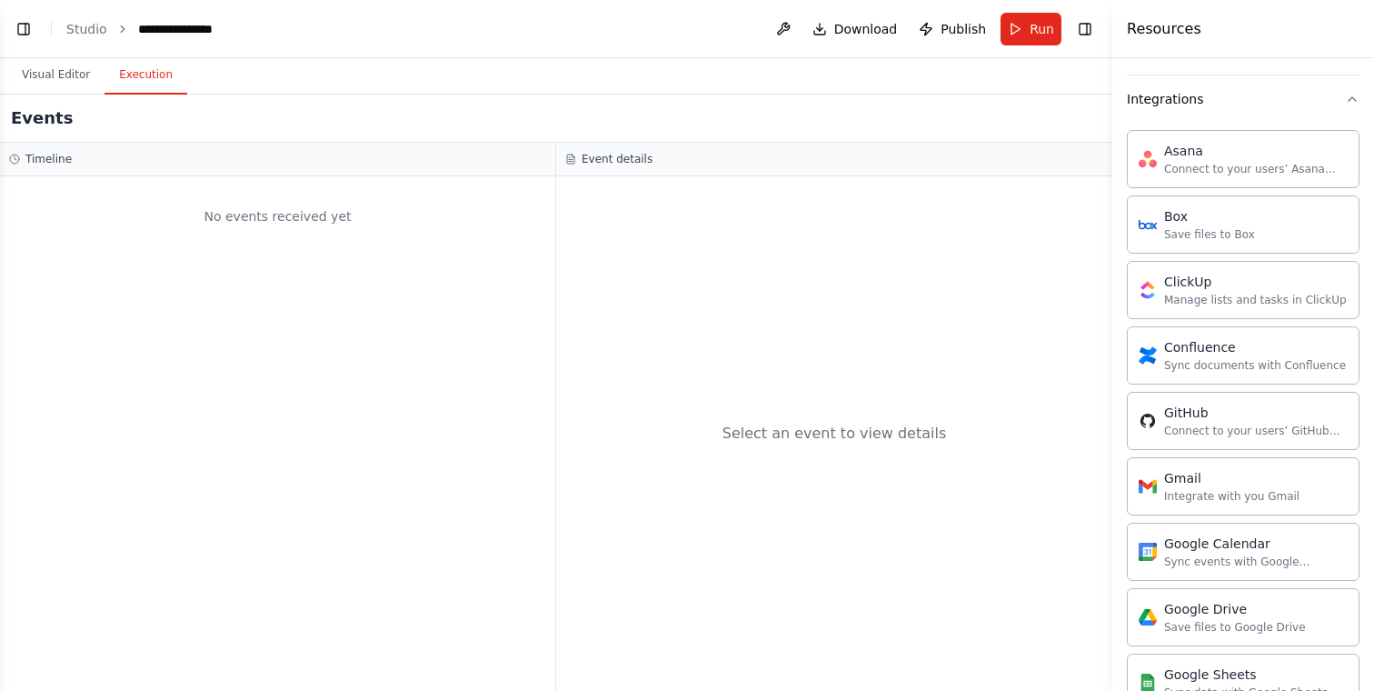
click at [145, 76] on button "Execution" at bounding box center [146, 75] width 83 height 38
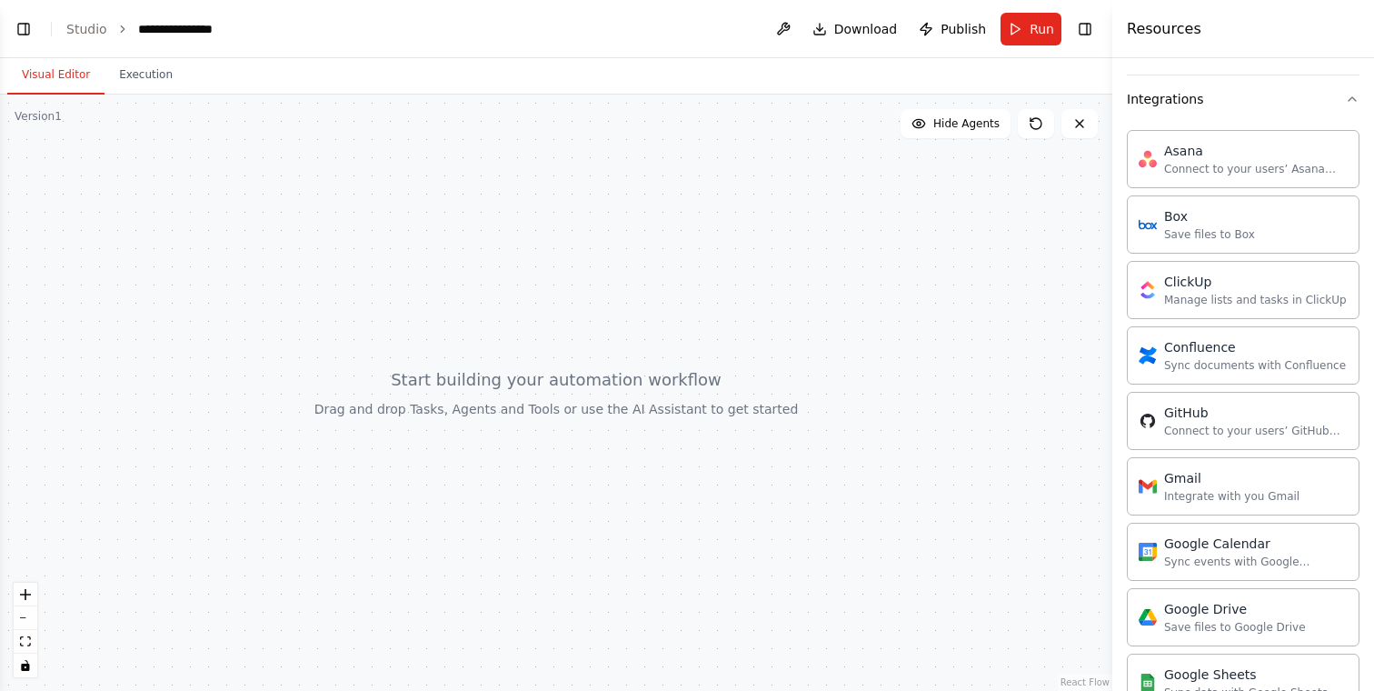
click at [56, 70] on button "Visual Editor" at bounding box center [55, 75] width 97 height 38
click at [538, 352] on div at bounding box center [556, 393] width 1113 height 596
drag, startPoint x: 538, startPoint y: 352, endPoint x: 463, endPoint y: 335, distance: 77.4
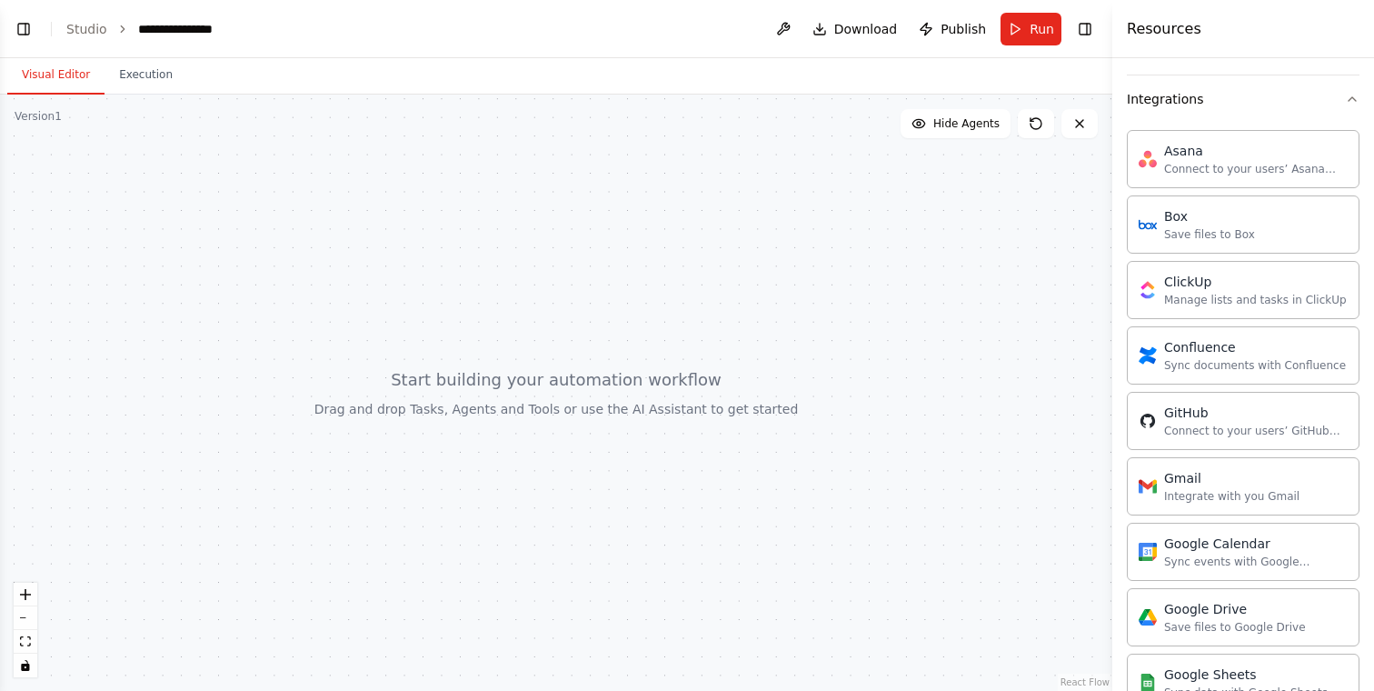
click at [463, 335] on div at bounding box center [556, 393] width 1113 height 596
click at [1083, 115] on button at bounding box center [1080, 123] width 36 height 29
click at [1032, 121] on icon at bounding box center [1032, 119] width 3 height 3
click at [1194, 285] on div "ClickUp" at bounding box center [1255, 281] width 183 height 18
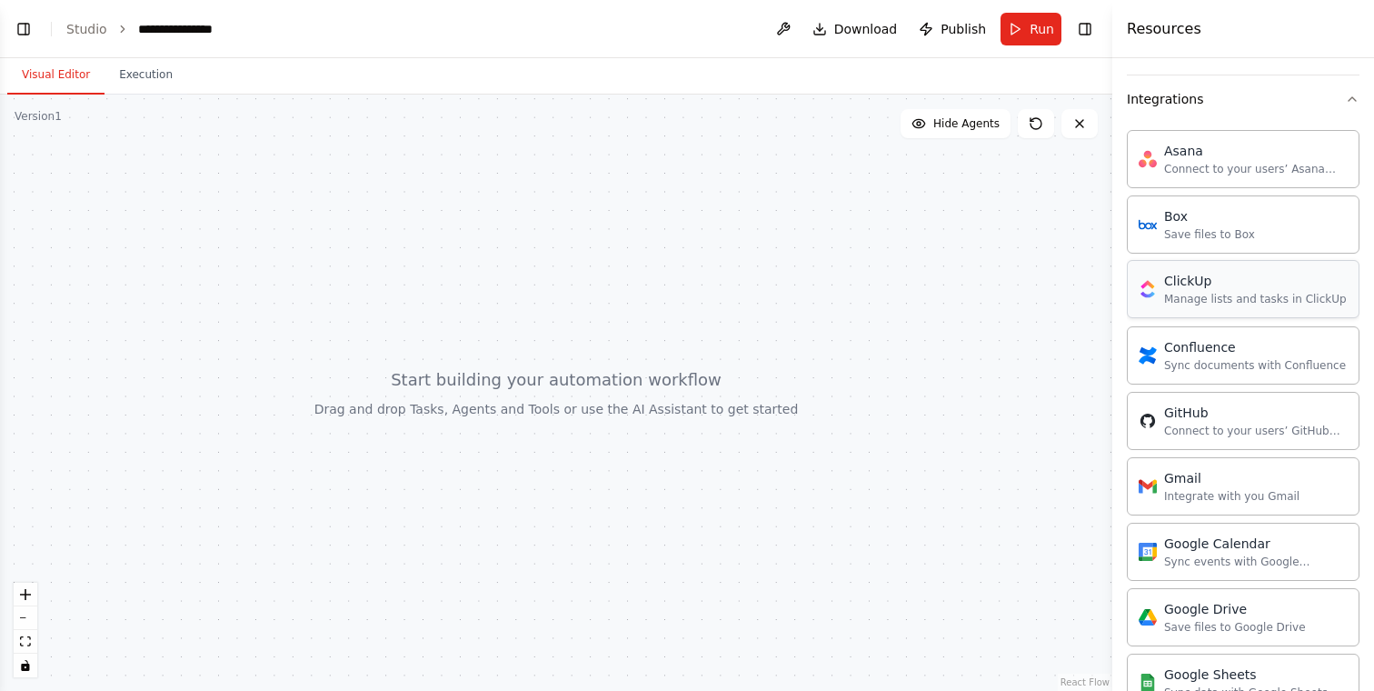
click at [1194, 285] on div "ClickUp" at bounding box center [1255, 281] width 183 height 18
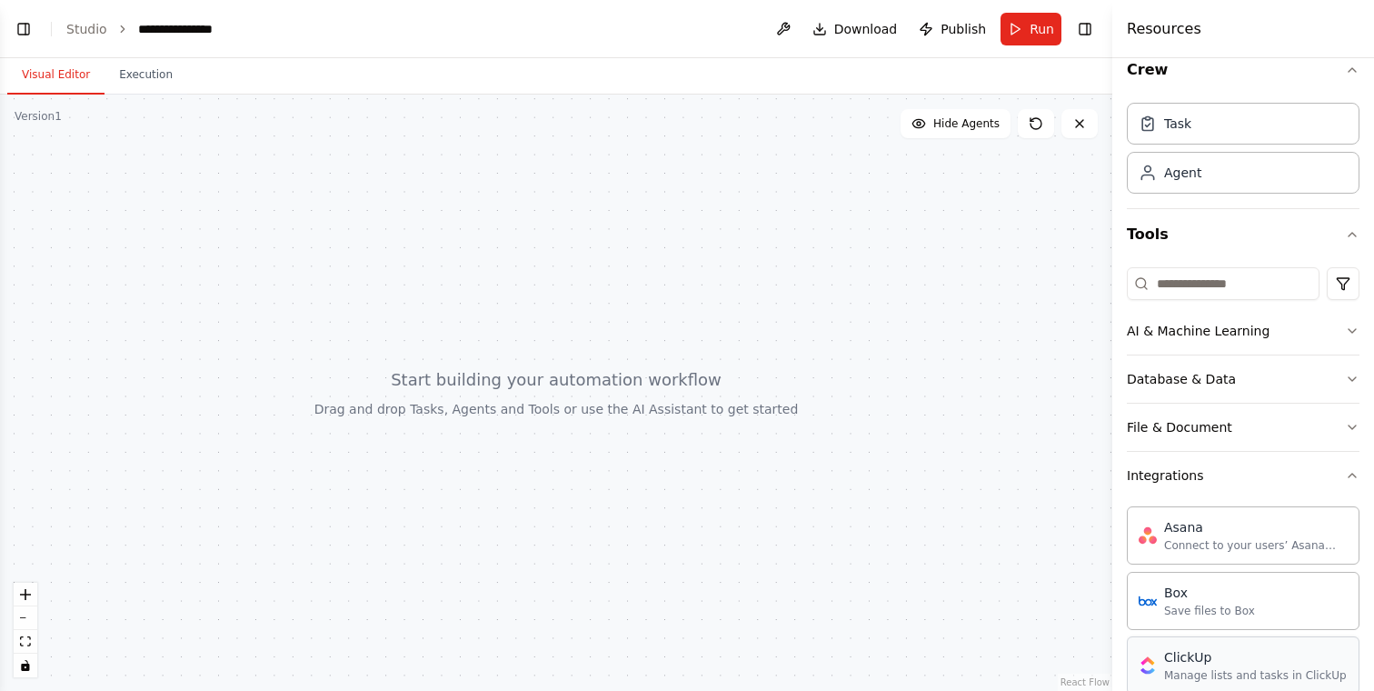
scroll to position [0, 0]
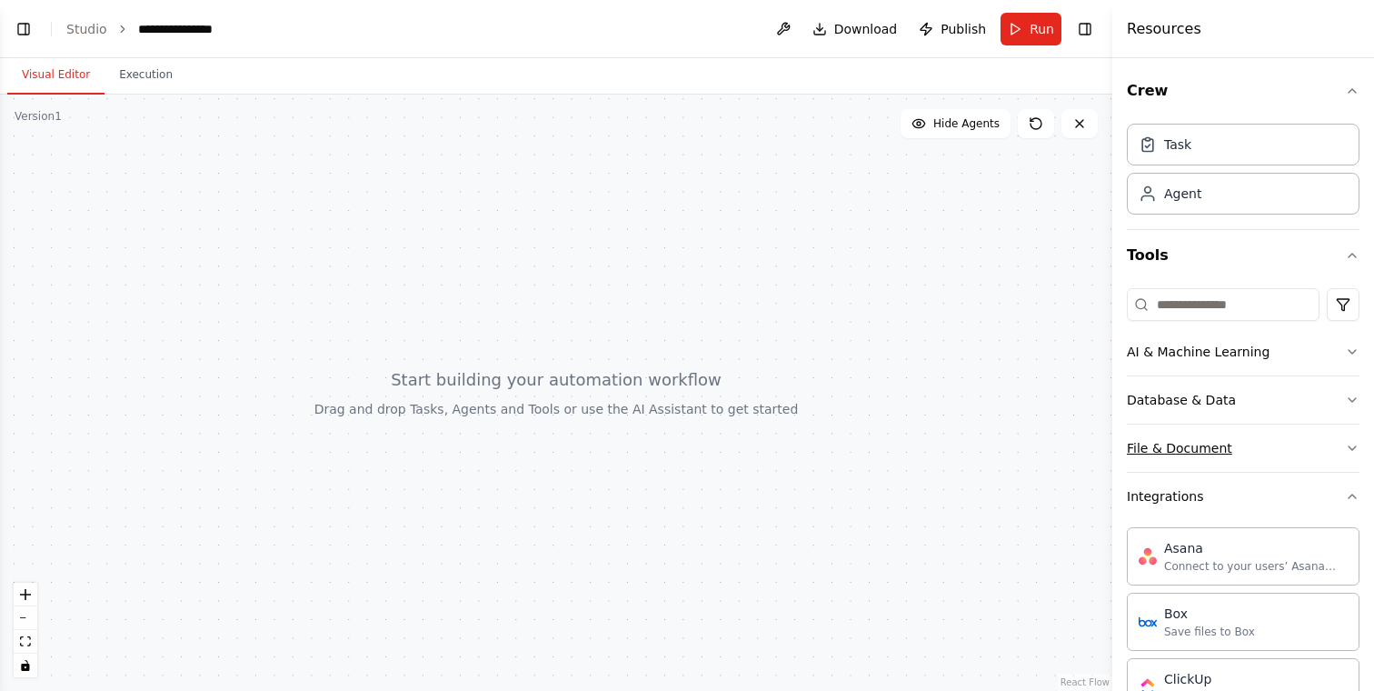
click at [1275, 452] on button "File & Document" at bounding box center [1243, 448] width 233 height 47
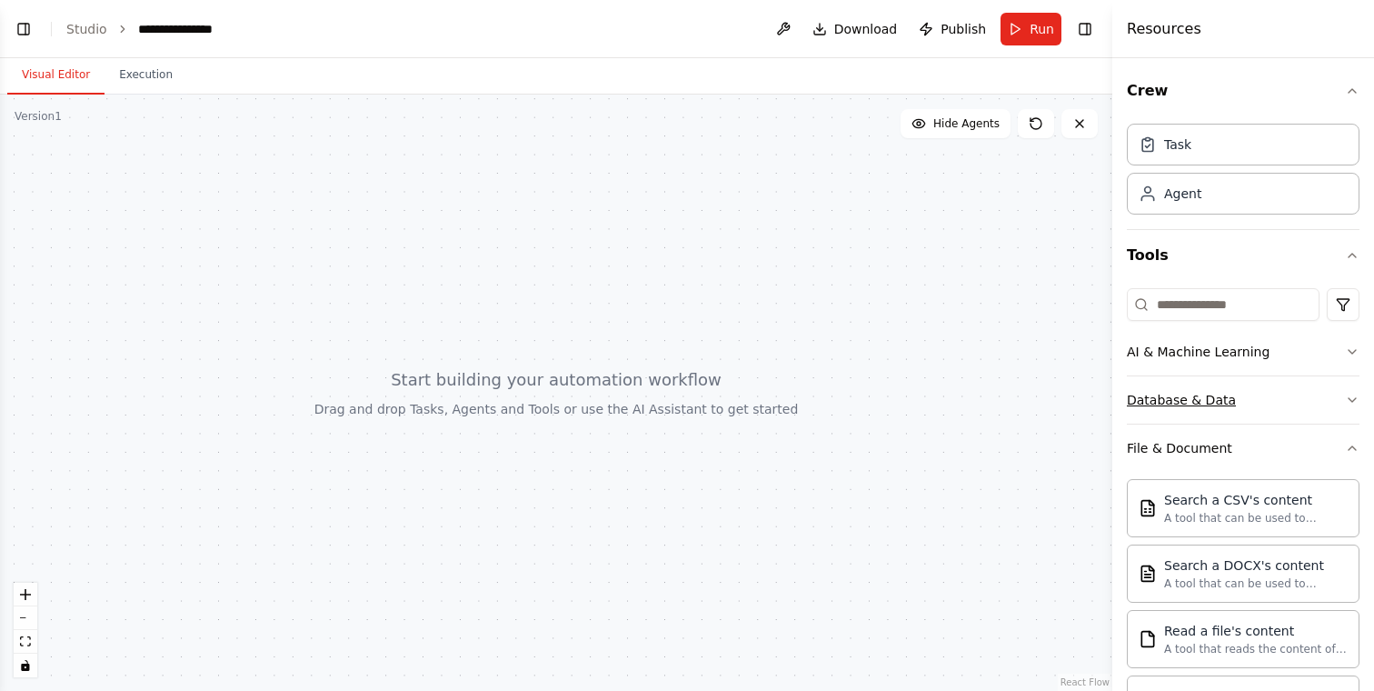
click at [1275, 395] on button "Database & Data" at bounding box center [1243, 399] width 233 height 47
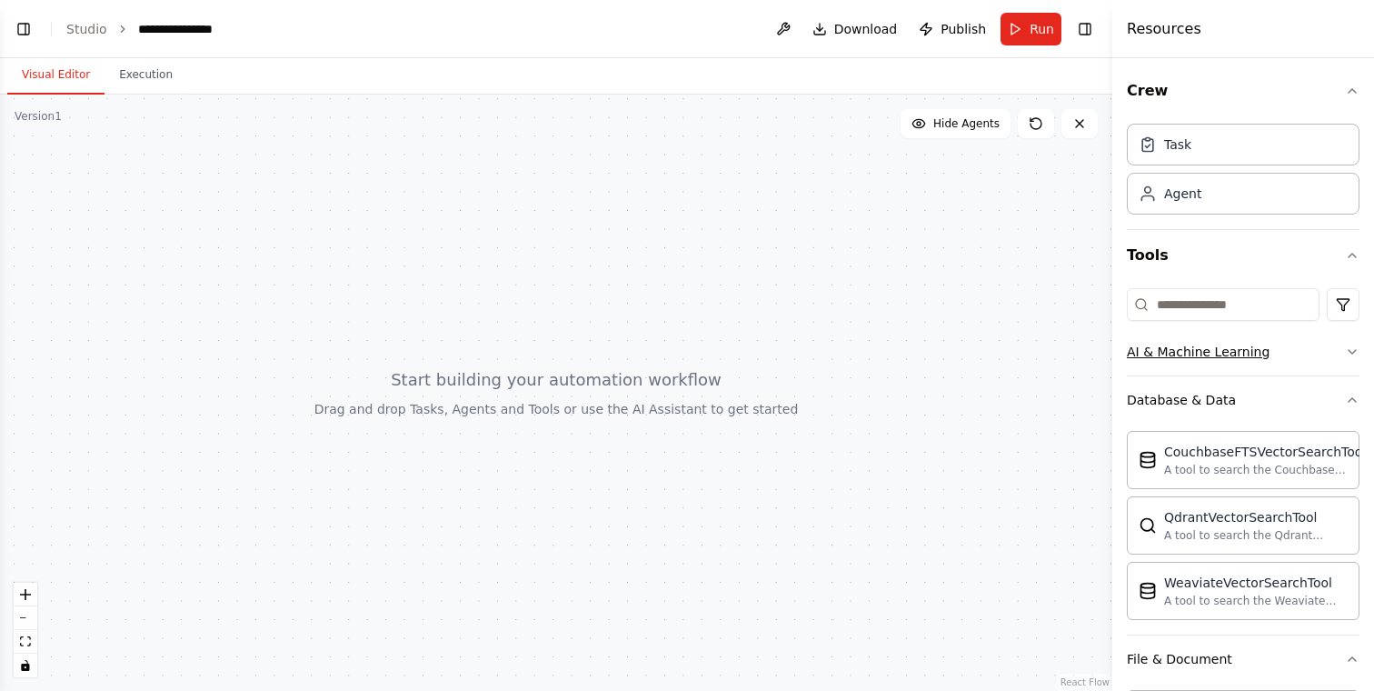
click at [1286, 349] on button "AI & Machine Learning" at bounding box center [1243, 351] width 233 height 47
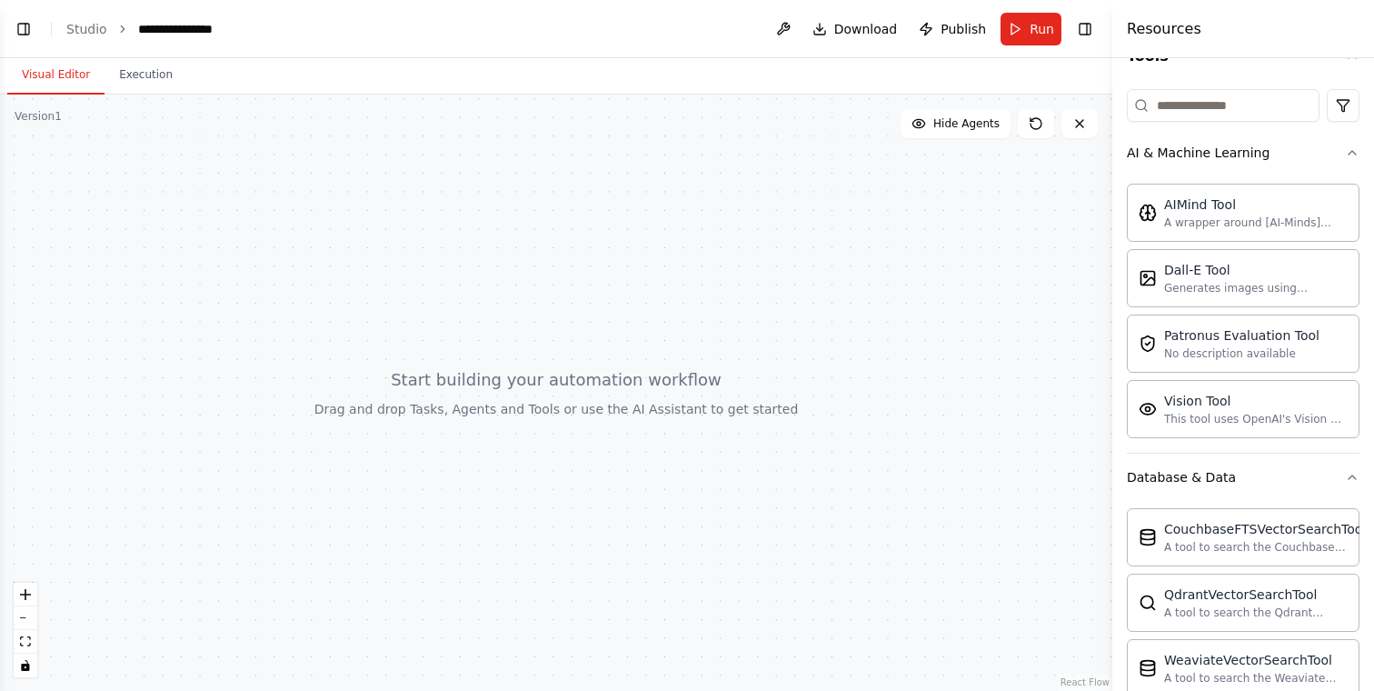
scroll to position [199, 0]
